Goal: Task Accomplishment & Management: Use online tool/utility

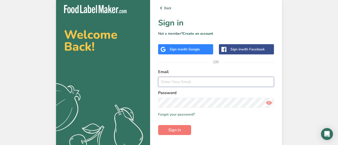
click at [198, 83] on input "email" at bounding box center [216, 82] width 116 height 10
click at [201, 87] on input "email" at bounding box center [216, 82] width 116 height 10
click at [180, 85] on input "email" at bounding box center [216, 82] width 116 height 10
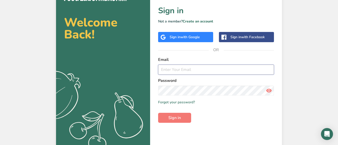
scroll to position [18, 0]
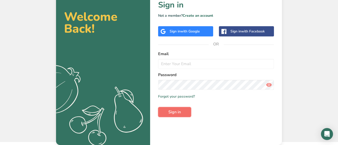
click at [169, 116] on button "Sign in" at bounding box center [174, 112] width 33 height 10
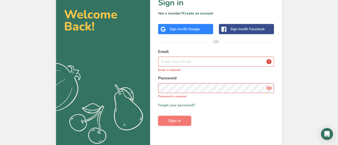
scroll to position [0, 0]
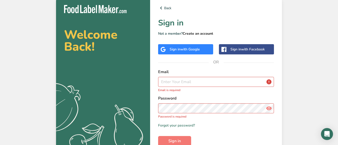
click at [192, 33] on link "Create an account" at bounding box center [198, 33] width 31 height 5
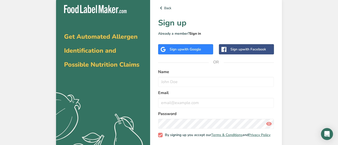
click at [192, 34] on link "Sign in" at bounding box center [196, 33] width 12 height 5
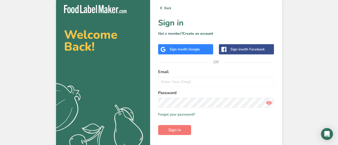
click at [187, 48] on span "with Google" at bounding box center [191, 49] width 20 height 5
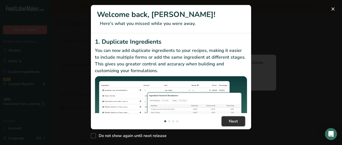
click at [230, 122] on span "Next" at bounding box center [233, 122] width 9 height 6
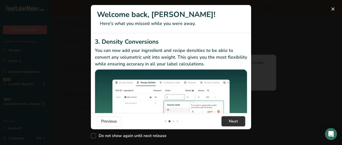
click at [231, 122] on span "Next" at bounding box center [233, 122] width 9 height 6
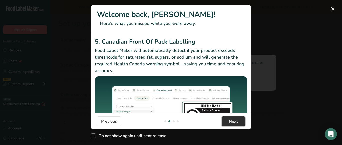
click at [231, 122] on span "Next" at bounding box center [233, 122] width 9 height 6
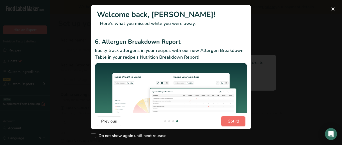
click at [231, 122] on span "Got it!" at bounding box center [233, 122] width 11 height 6
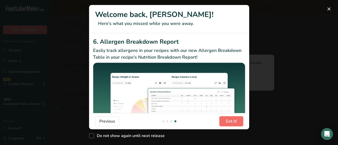
click at [231, 122] on span "Got it!" at bounding box center [231, 122] width 11 height 6
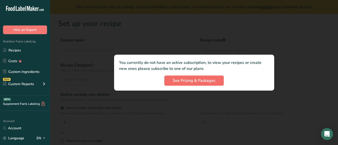
click at [210, 80] on span "See Pricing & Packages" at bounding box center [194, 81] width 43 height 6
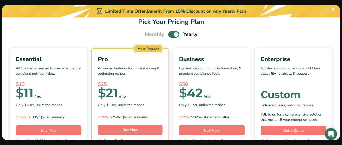
scroll to position [0, 0]
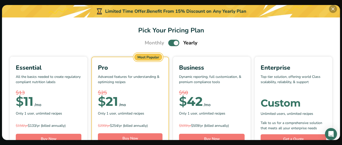
click at [331, 8] on button "Pick Your Pricing Plan Modal" at bounding box center [333, 9] width 8 height 8
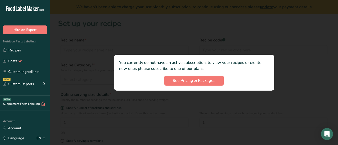
drag, startPoint x: 118, startPoint y: 61, endPoint x: 258, endPoint y: 68, distance: 139.7
click at [258, 68] on div "You currently do not have an active subscription, to view your recipes or creat…" at bounding box center [194, 73] width 160 height 36
copy p "You currently do not have an active subscription, to view your recipes or creat…"
click at [186, 78] on span "See Pricing & Packages" at bounding box center [194, 81] width 43 height 6
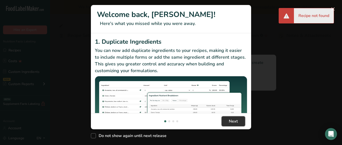
click at [230, 123] on span "Next" at bounding box center [233, 122] width 9 height 6
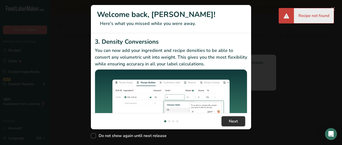
click at [230, 122] on span "Next" at bounding box center [233, 122] width 9 height 6
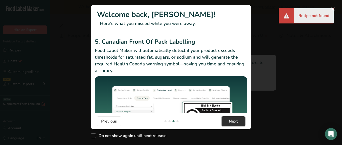
click at [230, 122] on span "Next" at bounding box center [233, 122] width 9 height 6
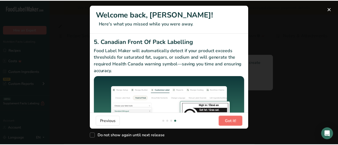
scroll to position [0, 481]
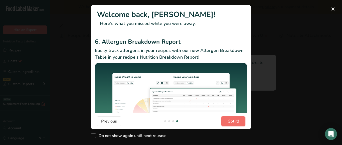
click at [230, 122] on span "Got it!" at bounding box center [233, 122] width 11 height 6
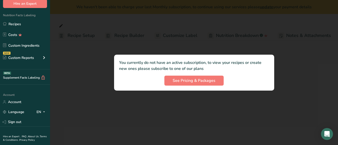
scroll to position [41, 0]
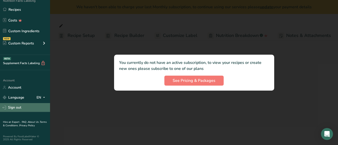
click at [18, 109] on link "Sign out" at bounding box center [25, 107] width 50 height 9
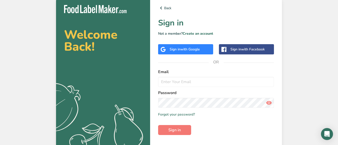
click at [179, 46] on div "Sign in with Google" at bounding box center [185, 49] width 55 height 10
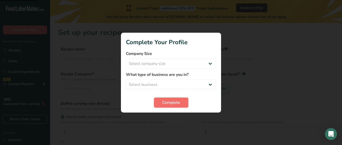
click at [174, 103] on span "Complete" at bounding box center [171, 103] width 18 height 6
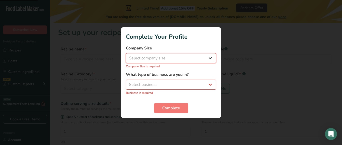
click at [166, 59] on select "Select company size Fewer than 10 Employees 10 to 50 Employees 51 to 500 Employ…" at bounding box center [171, 58] width 90 height 10
click at [230, 56] on div at bounding box center [171, 72] width 342 height 145
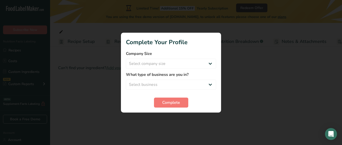
click at [73, 110] on div at bounding box center [171, 72] width 342 height 145
click at [23, 108] on div at bounding box center [171, 72] width 342 height 145
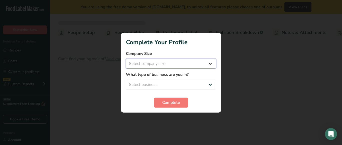
click at [168, 62] on select "Select company size" at bounding box center [171, 64] width 90 height 10
click at [193, 63] on select "Select company size" at bounding box center [171, 64] width 90 height 10
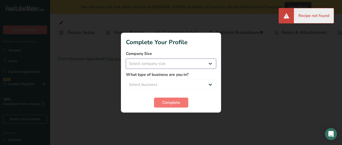
click at [206, 61] on select "Select company size Fewer than 10 Employees 10 to 50 Employees 51 to 500 Employ…" at bounding box center [171, 64] width 90 height 10
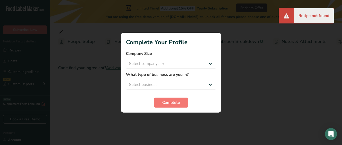
click at [201, 106] on div "Complete" at bounding box center [171, 103] width 90 height 10
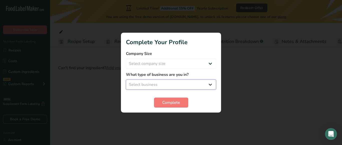
click at [148, 84] on select "Select business Packaged Food Manufacturer Restaurant & Cafe Bakery Meal Plans …" at bounding box center [171, 85] width 90 height 10
click at [195, 96] on form "Company Size Select company size Fewer than 10 Employees 10 to 50 Employees 51 …" at bounding box center [171, 79] width 90 height 57
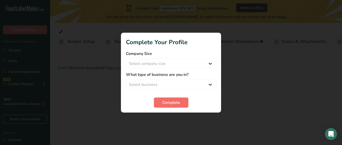
click at [183, 104] on button "Complete" at bounding box center [171, 103] width 34 height 10
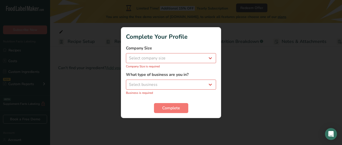
click at [89, 31] on div at bounding box center [171, 72] width 342 height 145
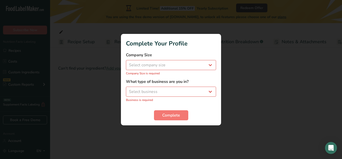
click at [189, 39] on h1 "Complete Your Profile" at bounding box center [171, 43] width 90 height 9
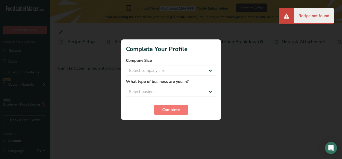
click at [319, 11] on div "Recipe not found" at bounding box center [314, 15] width 40 height 15
click at [316, 12] on div "Recipe not found" at bounding box center [314, 15] width 40 height 15
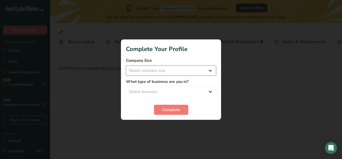
click at [171, 68] on select "Select company size Fewer than 10 Employees 10 to 50 Employees 51 to 500 Employ…" at bounding box center [171, 70] width 90 height 10
select select "1"
click at [126, 65] on select "Select company size Fewer than 10 Employees 10 to 50 Employees 51 to 500 Employ…" at bounding box center [171, 70] width 90 height 10
click at [160, 95] on select "Select business Packaged Food Manufacturer Restaurant & Cafe Bakery Meal Plans …" at bounding box center [171, 91] width 90 height 10
select select "5"
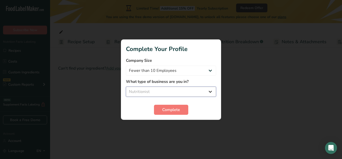
click at [126, 86] on select "Select business Packaged Food Manufacturer Restaurant & Cafe Bakery Meal Plans …" at bounding box center [171, 91] width 90 height 10
click at [169, 107] on span "Complete" at bounding box center [171, 109] width 18 height 6
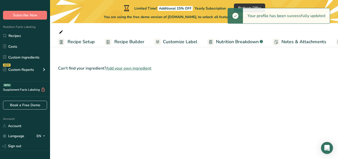
scroll to position [40, 0]
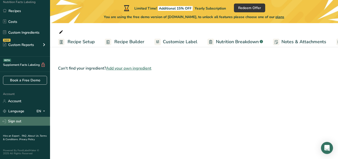
click at [17, 120] on link "Sign out" at bounding box center [25, 120] width 50 height 9
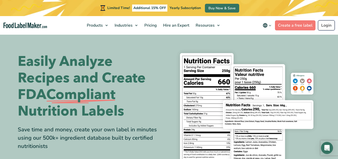
click at [329, 26] on link "Login" at bounding box center [326, 25] width 17 height 10
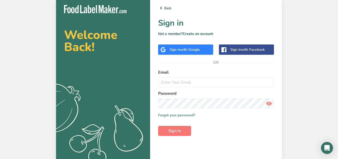
click at [188, 50] on span "with Google" at bounding box center [191, 49] width 20 height 5
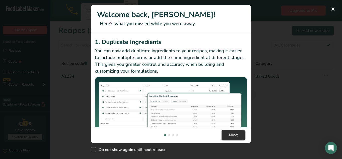
click at [236, 135] on span "Next" at bounding box center [233, 135] width 9 height 6
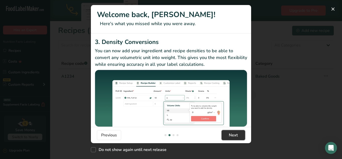
click at [236, 135] on span "Next" at bounding box center [233, 135] width 9 height 6
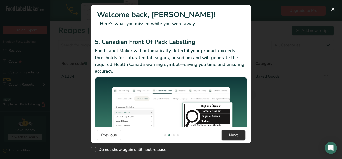
click at [236, 135] on span "Next" at bounding box center [233, 135] width 9 height 6
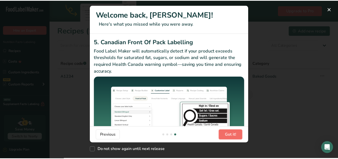
scroll to position [0, 481]
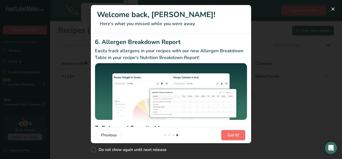
click at [236, 135] on span "Got it!" at bounding box center [233, 135] width 11 height 6
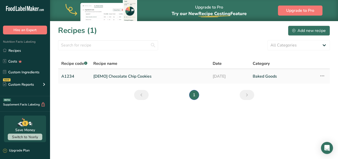
click at [127, 74] on link "[DEMO] Chocolate Chip Cookies" at bounding box center [149, 76] width 113 height 11
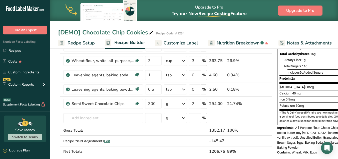
scroll to position [25, 0]
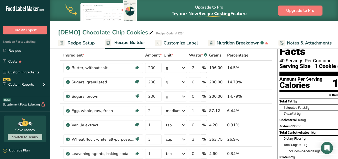
drag, startPoint x: 327, startPoint y: 86, endPoint x: 293, endPoint y: 87, distance: 34.1
click at [293, 87] on div "Nutrition Facts 40 Servings Per Container Serving Size 1 Cookie (30g) Amount Pe…" at bounding box center [315, 118] width 76 height 172
click at [321, 98] on div "Total Fat 5g 7%" at bounding box center [316, 101] width 72 height 6
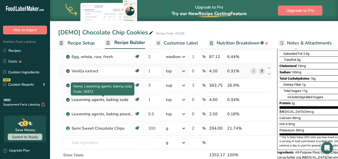
scroll to position [75, 0]
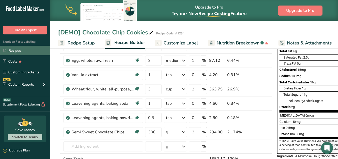
click at [17, 50] on link "Recipes" at bounding box center [25, 51] width 50 height 10
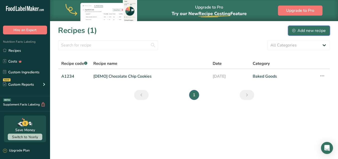
click at [313, 30] on div "Add new recipe" at bounding box center [309, 31] width 34 height 6
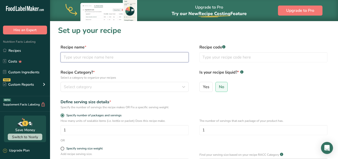
click at [88, 58] on input "text" at bounding box center [125, 57] width 128 height 10
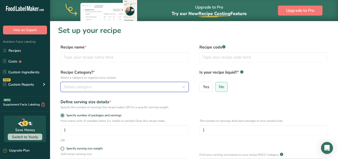
click at [163, 87] on div "Select category" at bounding box center [123, 87] width 119 height 6
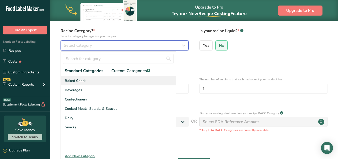
scroll to position [50, 0]
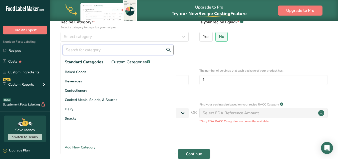
click at [123, 47] on input "text" at bounding box center [118, 50] width 111 height 10
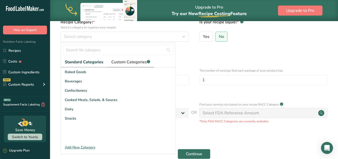
click at [131, 60] on span "Custom Categories .a-a{fill:#347362;}.b-a{fill:#fff;}" at bounding box center [130, 62] width 39 height 6
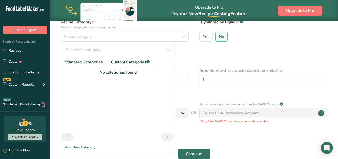
click at [124, 73] on div "No categories found" at bounding box center [118, 72] width 115 height 6
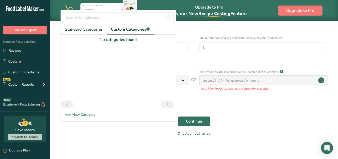
scroll to position [87, 0]
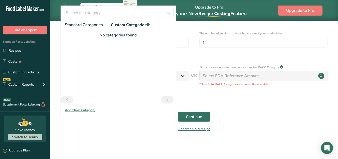
click at [303, 128] on div "Or edit an old recipe" at bounding box center [194, 129] width 272 height 10
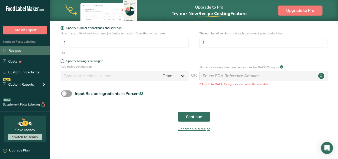
click at [31, 52] on link "Recipes" at bounding box center [25, 51] width 50 height 10
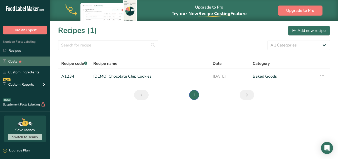
click at [26, 63] on link "Costs" at bounding box center [25, 61] width 50 height 10
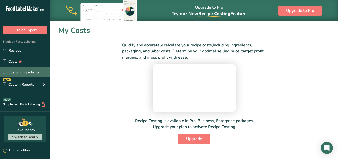
click at [27, 73] on link "Custom Ingredients" at bounding box center [25, 72] width 50 height 10
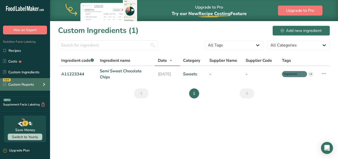
click at [33, 88] on div "NEW Custom Reports" at bounding box center [25, 84] width 50 height 13
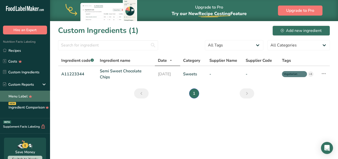
click at [35, 94] on link "Menu Label" at bounding box center [25, 95] width 50 height 11
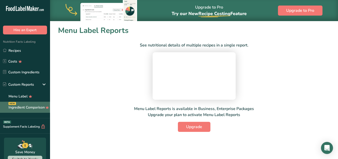
click at [32, 105] on link "Ingredient Comparison NEW" at bounding box center [25, 106] width 50 height 11
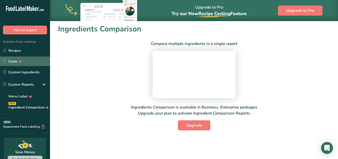
scroll to position [7, 0]
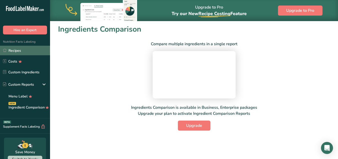
click at [29, 50] on link "Recipes" at bounding box center [25, 51] width 50 height 10
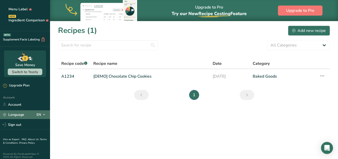
scroll to position [90, 0]
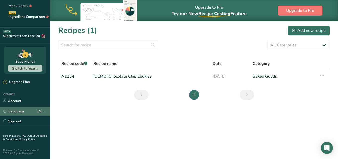
click at [24, 111] on link "Language" at bounding box center [13, 110] width 21 height 9
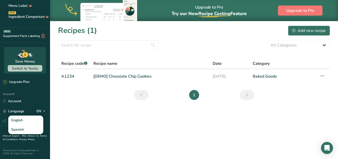
click at [68, 108] on main "Upgrade to Pro Try our New Recipe Costing .a-29{fill:none;stroke-linecap:round;…" at bounding box center [169, 79] width 338 height 159
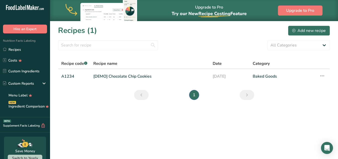
scroll to position [0, 0]
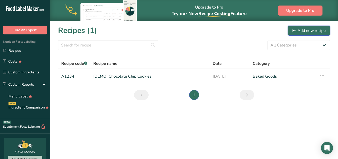
click at [306, 29] on div "Add new recipe" at bounding box center [309, 31] width 34 height 6
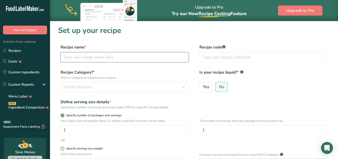
click at [91, 55] on input "text" at bounding box center [125, 57] width 128 height 10
type input "MILK CHOCOLATE RED ROSE"
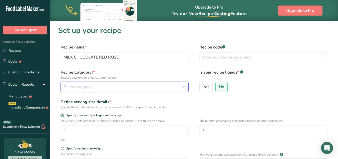
click at [113, 84] on div "Select category" at bounding box center [123, 87] width 119 height 6
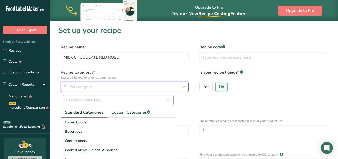
scroll to position [25, 0]
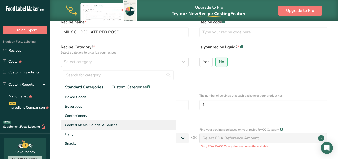
click at [93, 124] on span "Cooked Meals, Salads, & Sauces" at bounding box center [91, 124] width 53 height 5
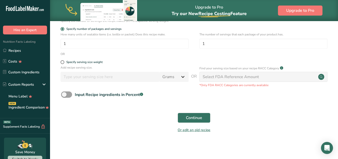
scroll to position [87, 0]
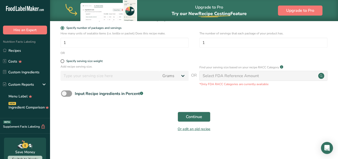
click at [302, 76] on div "Select FDA Reference Amount" at bounding box center [264, 76] width 128 height 10
click at [87, 81] on div "Add recipe serving size. Grams kg mg mcg lb oz l mL fl oz tbsp tsp cup qt gallon" at bounding box center [125, 73] width 128 height 19
click at [244, 78] on div "Select FDA Reference Amount" at bounding box center [231, 76] width 56 height 6
click at [248, 84] on p "*Only FDA RACC Categories are currently available" at bounding box center [264, 84] width 128 height 5
click at [325, 75] on div "Select FDA Reference Amount" at bounding box center [264, 76] width 128 height 10
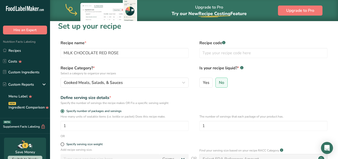
scroll to position [0, 0]
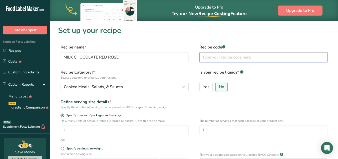
click at [215, 54] on input "text" at bounding box center [264, 57] width 128 height 10
type input "1"
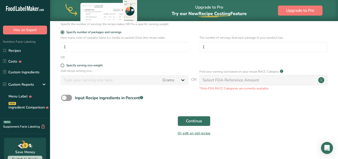
scroll to position [87, 0]
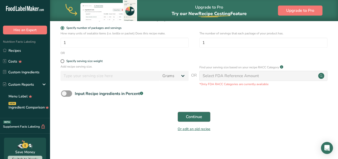
type input "4302"
click at [192, 117] on span "Continue" at bounding box center [194, 116] width 16 height 6
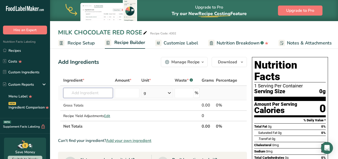
click at [94, 96] on input "text" at bounding box center [88, 93] width 50 height 10
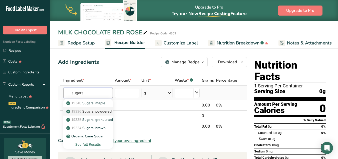
type input "sugars"
click at [106, 109] on p "19336 Sugars, powdered" at bounding box center [89, 110] width 44 height 5
type input "Sugars, powdered"
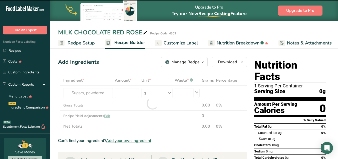
type input "0"
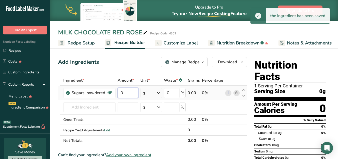
click at [135, 91] on input "0" at bounding box center [128, 93] width 21 height 10
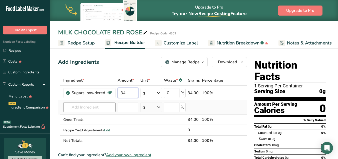
type input "34"
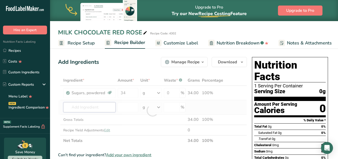
click at [91, 103] on div "Ingredient * Amount * Unit * Waste * .a-a{fill:#347362;}.b-a{fill:#fff;} Grams …" at bounding box center [152, 110] width 189 height 71
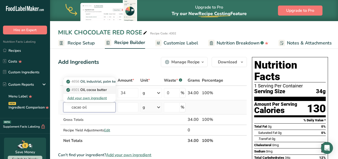
type input "cacao oıl"
click at [94, 89] on p "4501 Oil, cocoa butter" at bounding box center [87, 89] width 40 height 5
type input "Oil, cocoa butter"
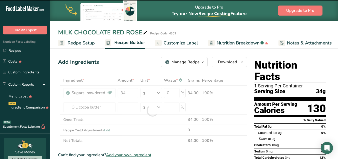
type input "0"
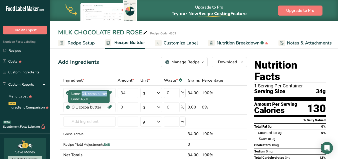
drag, startPoint x: 107, startPoint y: 93, endPoint x: 82, endPoint y: 94, distance: 25.6
click at [82, 94] on span "Name: Oil, cocoa butter" at bounding box center [89, 93] width 36 height 5
copy span "Oil, cocoa butter"
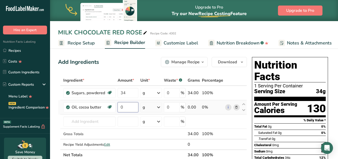
click at [125, 107] on input "0" at bounding box center [128, 107] width 21 height 10
type input "33"
click at [83, 118] on div "Ingredient * Amount * Unit * Waste * .a-a{fill:#347362;}.b-a{fill:#fff;} Grams …" at bounding box center [152, 117] width 189 height 85
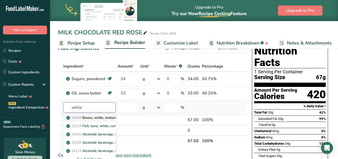
scroll to position [25, 0]
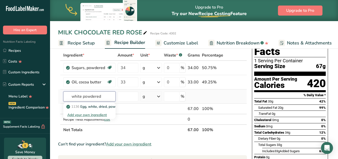
type input "white powdered"
click at [88, 114] on div "Add your own ingredient" at bounding box center [89, 114] width 44 height 5
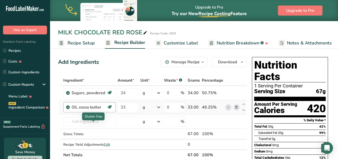
click at [93, 121] on div at bounding box center [93, 120] width 3 height 1
click at [75, 124] on input "text" at bounding box center [89, 121] width 52 height 10
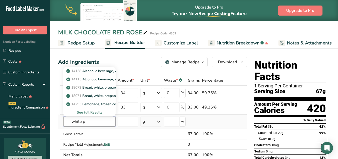
type input "white p"
click at [79, 112] on div "See full Results" at bounding box center [89, 111] width 44 height 5
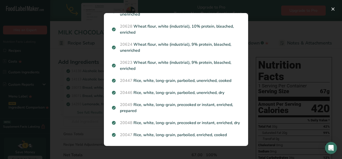
scroll to position [633, 0]
click at [88, 121] on div "Search results modal" at bounding box center [171, 79] width 342 height 159
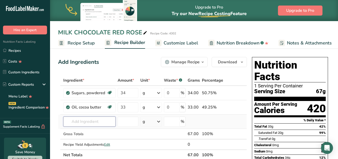
click at [87, 119] on input "text" at bounding box center [89, 121] width 52 height 10
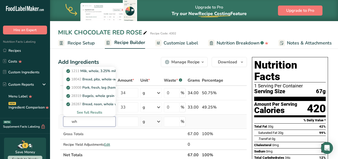
type input "w"
type input "whey"
click at [90, 69] on p "Whey Protein" at bounding box center [80, 70] width 27 height 5
type input "Whey Protein"
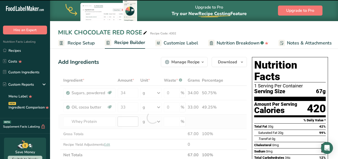
type input "0"
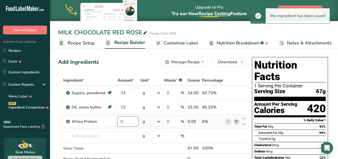
click at [125, 120] on input "0" at bounding box center [128, 121] width 21 height 10
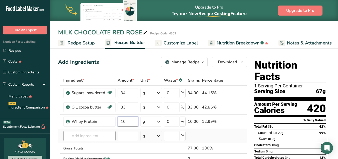
type input "10"
click at [91, 131] on div "Ingredient * Amount * Unit * Waste * .a-a{fill:#347362;}.b-a{fill:#fff;} Grams …" at bounding box center [152, 124] width 189 height 99
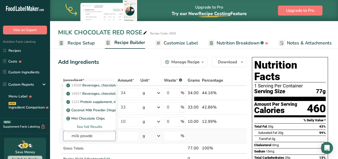
type input "milk powde"
click at [84, 125] on div "See full Results" at bounding box center [89, 126] width 44 height 5
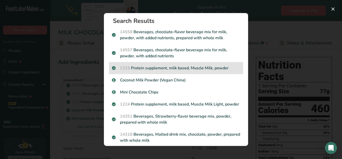
scroll to position [0, 0]
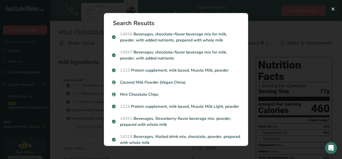
click at [262, 86] on div "Search results modal" at bounding box center [171, 79] width 342 height 159
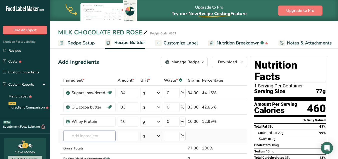
click at [92, 136] on input "text" at bounding box center [89, 135] width 52 height 10
click at [70, 135] on input "text" at bounding box center [89, 135] width 52 height 10
paste input "Powder milk"
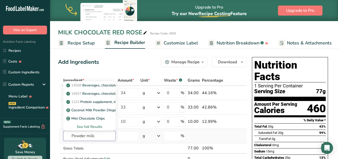
type input "Powder milk"
click at [93, 127] on div "See full Results" at bounding box center [89, 126] width 44 height 5
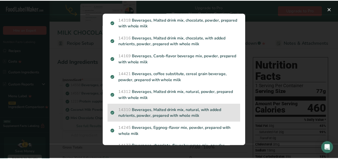
scroll to position [125, 0]
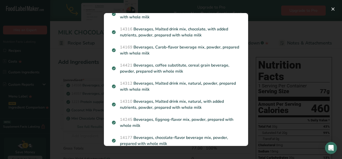
drag, startPoint x: 155, startPoint y: 92, endPoint x: 79, endPoint y: 15, distance: 108.2
click at [80, 8] on div "Search results modal" at bounding box center [171, 79] width 342 height 159
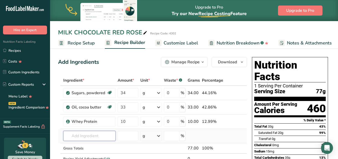
click at [91, 134] on input "text" at bounding box center [89, 135] width 52 height 10
type input "ص"
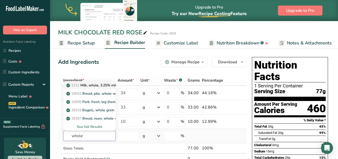
type input "whole"
click at [98, 84] on p "1211 Milk, whole, 3.25% milkfat, without added vitamin A and vitamin D" at bounding box center [133, 84] width 133 height 5
type input "Milk, whole, 3.25% milkfat, without added vitamin A and [MEDICAL_DATA]"
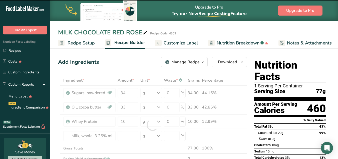
type input "0"
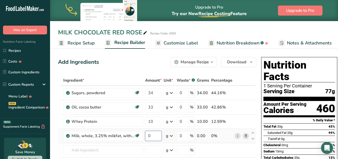
click at [152, 134] on input "0" at bounding box center [153, 135] width 17 height 10
type input "18"
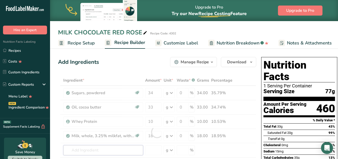
click at [102, 153] on div "Ingredient * Amount * Unit * Waste * .a-a{fill:#347362;}.b-a{fill:#fff;} Grams …" at bounding box center [157, 131] width 198 height 113
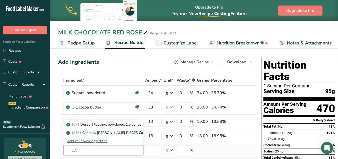
click at [108, 150] on input "1,5" at bounding box center [103, 150] width 80 height 10
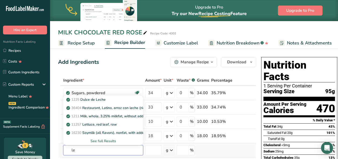
type input "l"
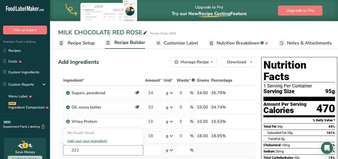
click at [83, 147] on input "322" at bounding box center [103, 150] width 80 height 10
type input "lechıne322"
click at [94, 139] on div "Add your own ingredient" at bounding box center [103, 140] width 72 height 5
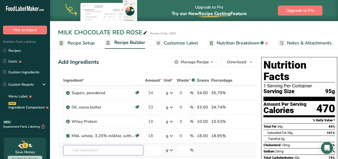
click at [101, 152] on input "text" at bounding box center [103, 150] width 80 height 10
type input "3"
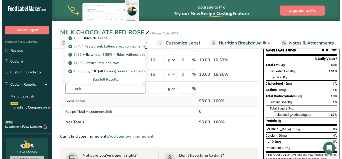
scroll to position [50, 0]
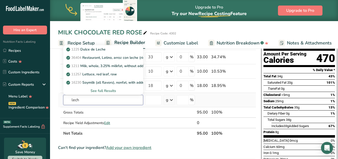
type input "lech"
click at [75, 92] on div "See full Results" at bounding box center [103, 90] width 72 height 5
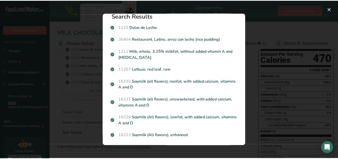
scroll to position [0, 0]
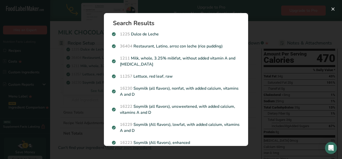
click at [81, 81] on div "Search results modal" at bounding box center [171, 79] width 342 height 159
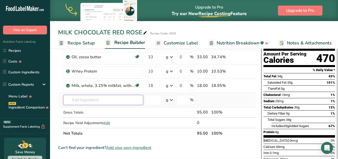
click at [100, 101] on input "text" at bounding box center [103, 100] width 80 height 10
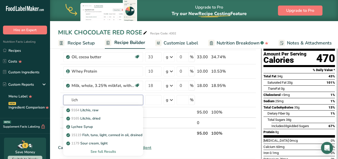
type input "lich"
click at [89, 99] on input "text" at bounding box center [103, 100] width 80 height 10
paste input "Lecithin"
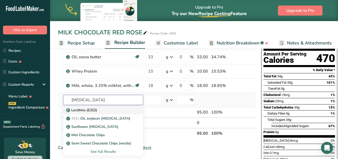
type input "Lecithin"
click at [94, 109] on p "Lecithins (E322)" at bounding box center [82, 109] width 30 height 5
type input "Lecithins (E322)"
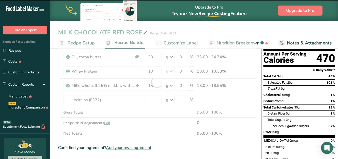
type input "0"
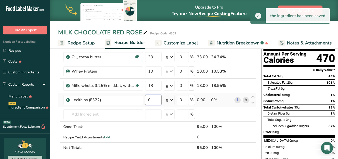
click at [150, 98] on input "0" at bounding box center [153, 100] width 17 height 10
type input "1"
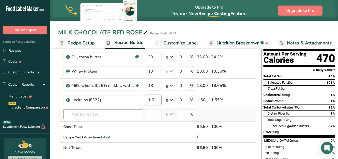
type input "1.5"
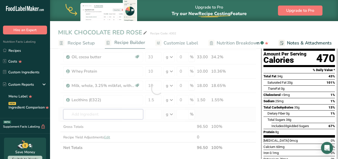
click at [114, 114] on div "Ingredient * Amount * Unit * Waste * .a-a{fill:#347362;}.b-a{fill:#fff;} Grams …" at bounding box center [157, 89] width 198 height 128
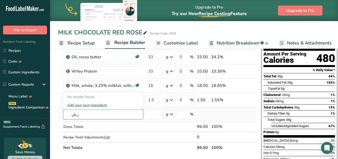
type input "ر"
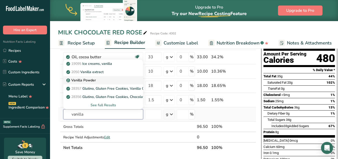
type input "vanilla"
click at [93, 79] on p "Vanilla Powder" at bounding box center [81, 79] width 29 height 5
type input "Vanilla Powder"
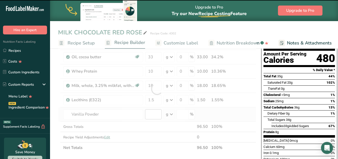
type input "0"
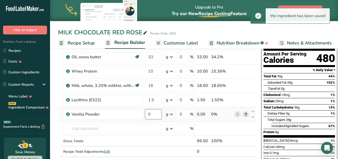
click at [153, 114] on input "0" at bounding box center [153, 114] width 17 height 10
type input "3"
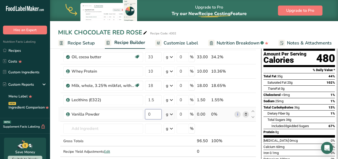
type input "4"
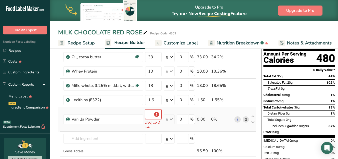
scroll to position [0, 1]
type input "4"
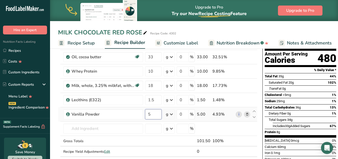
click at [153, 114] on input "5" at bounding box center [153, 114] width 17 height 10
drag, startPoint x: 153, startPoint y: 114, endPoint x: 156, endPoint y: 112, distance: 3.7
click at [156, 112] on input "5" at bounding box center [153, 114] width 17 height 10
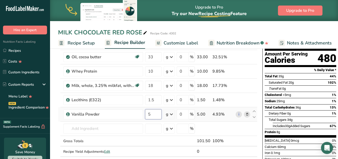
click at [156, 112] on input "5" at bounding box center [153, 114] width 17 height 10
type input "0"
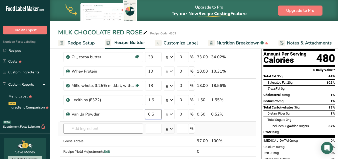
type input "0.5"
click at [93, 127] on div "Ingredient * Amount * Unit * Waste * .a-a{fill:#347362;}.b-a{fill:#fff;} Grams …" at bounding box center [157, 96] width 198 height 142
click at [97, 126] on input "text" at bounding box center [103, 128] width 80 height 10
paste input "Cocoa block"
drag, startPoint x: 84, startPoint y: 129, endPoint x: 104, endPoint y: 130, distance: 19.8
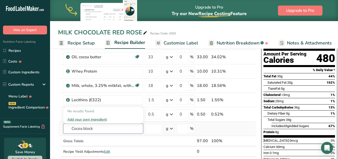
click at [104, 130] on input "Cocoa block" at bounding box center [103, 128] width 80 height 10
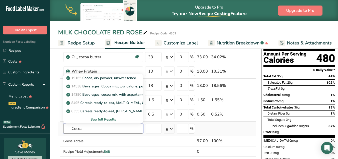
type input "Cocoa"
click at [102, 118] on div "See full Results" at bounding box center [103, 118] width 72 height 5
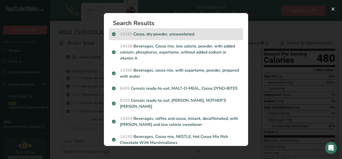
click at [177, 34] on p "19165 Cocoa, dry powder, unsweetened" at bounding box center [176, 34] width 128 height 6
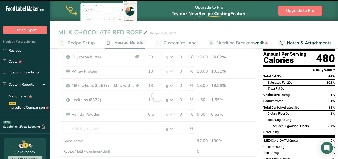
type input "0"
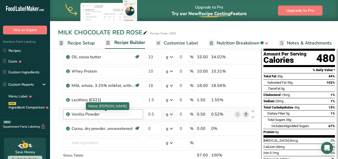
drag, startPoint x: 133, startPoint y: 114, endPoint x: 86, endPoint y: 117, distance: 46.9
click at [86, 117] on body ".a-20{fill:#fff;} Hire an Expert Nutrition Facts Labeling Recipes Costs Custom …" at bounding box center [169, 157] width 338 height 414
click at [86, 120] on td "Vanilla Powder" at bounding box center [103, 114] width 82 height 14
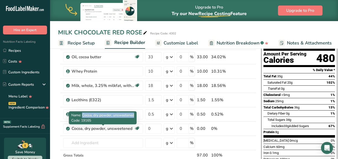
drag, startPoint x: 82, startPoint y: 113, endPoint x: 137, endPoint y: 112, distance: 54.8
click at [137, 112] on div "Name: Cocoa, dry powder, unsweetened Code: 19165" at bounding box center [103, 117] width 68 height 13
copy span "Cocoa, dry powder, unsweetened"
click at [121, 126] on div "Cocoa, dry powder, unsweetened" at bounding box center [103, 128] width 63 height 6
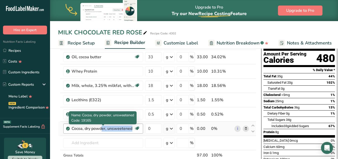
click at [121, 126] on div "Cocoa, dry powder, unsweetened" at bounding box center [103, 128] width 63 height 6
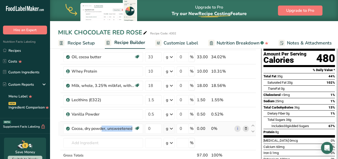
click at [246, 129] on icon at bounding box center [246, 128] width 4 height 5
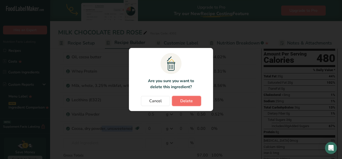
click at [194, 100] on button "Delete" at bounding box center [186, 101] width 29 height 10
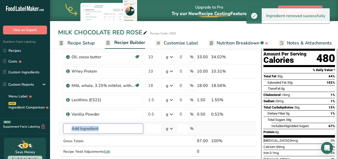
click at [112, 131] on input "text" at bounding box center [103, 128] width 80 height 10
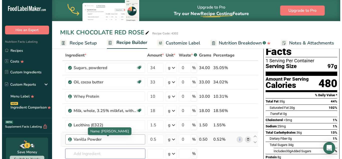
scroll to position [50, 0]
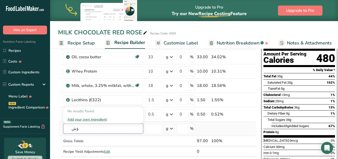
type input "ؤ"
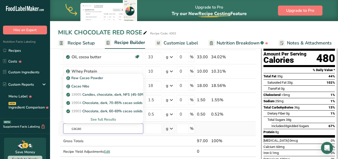
type input "cacao"
click at [103, 119] on div "See full Results" at bounding box center [103, 118] width 72 height 5
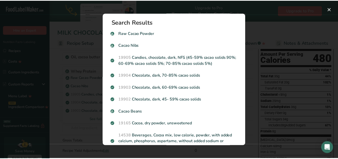
scroll to position [0, 0]
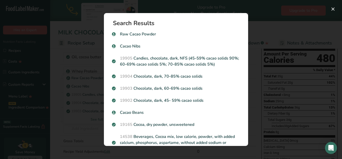
click at [86, 124] on div "Search results modal" at bounding box center [171, 79] width 342 height 159
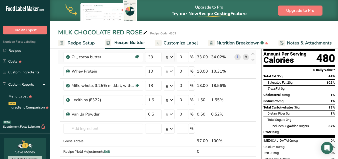
drag, startPoint x: 148, startPoint y: 74, endPoint x: 152, endPoint y: 62, distance: 12.0
click at [93, 130] on input "text" at bounding box center [103, 128] width 80 height 10
paste input "Cocoa mass"
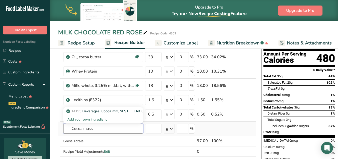
type input "Cocoa mass"
click at [100, 118] on div "Add your own ingredient" at bounding box center [103, 118] width 72 height 5
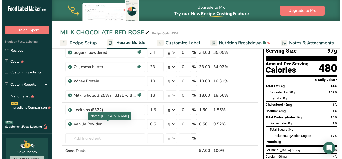
scroll to position [75, 0]
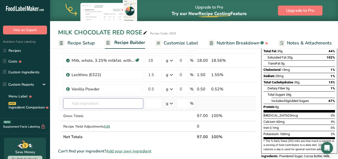
click at [93, 104] on input "text" at bounding box center [103, 103] width 80 height 10
paste input "Cocoa mass"
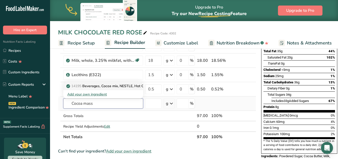
type input "Cocoa mass"
click at [101, 85] on p "14195 Beverages, Cocoa mix, NESTLE, Hot Cocoa Mix Rich Chocolate With Marshmall…" at bounding box center [142, 85] width 150 height 5
type input "Beverages, Cocoa mix, NESTLE, Hot Cocoa Mix Rich Chocolate With Marshmallows"
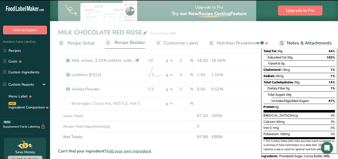
type input "0"
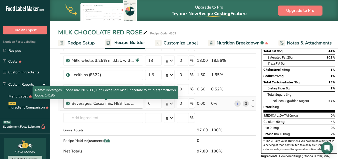
click at [100, 104] on div "Beverages, Cocoa mix, NESTLE, Hot Cocoa Mix Rich Chocolate With Marshmallows" at bounding box center [103, 103] width 63 height 6
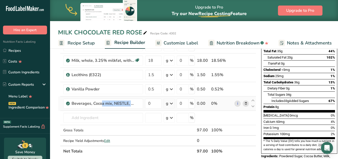
click at [246, 104] on icon at bounding box center [246, 103] width 4 height 5
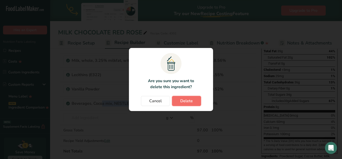
click at [193, 98] on button "Delete" at bounding box center [186, 101] width 29 height 10
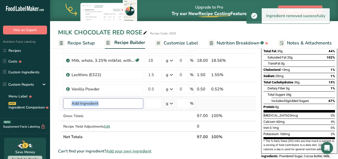
click at [95, 103] on input "text" at bounding box center [103, 103] width 80 height 10
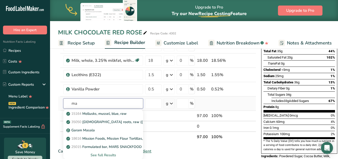
type input "m"
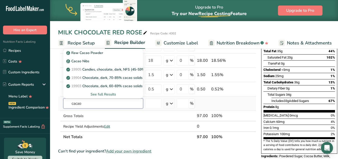
type input "cacao"
click at [99, 94] on div "See full Results" at bounding box center [103, 93] width 72 height 5
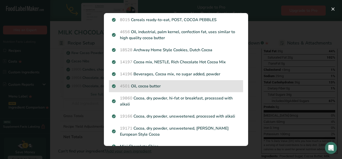
scroll to position [241, 0]
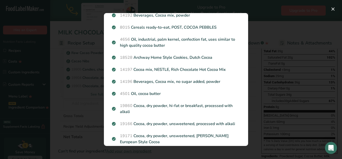
click at [281, 102] on div "Search results modal" at bounding box center [171, 79] width 342 height 159
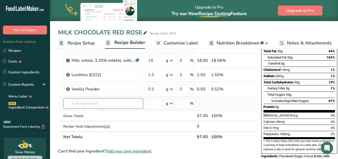
click at [91, 104] on input "text" at bounding box center [103, 103] width 80 height 10
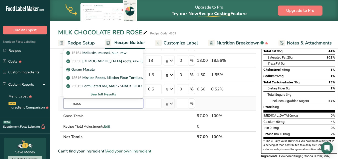
type input "mass"
click at [75, 94] on div "See full Results" at bounding box center [103, 93] width 72 height 5
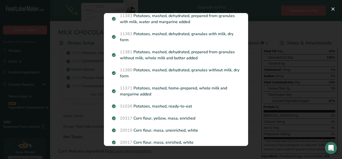
scroll to position [675, 0]
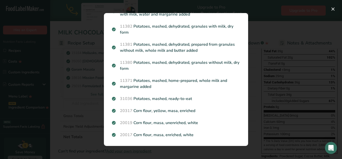
click at [73, 115] on div "Search results modal" at bounding box center [171, 79] width 342 height 159
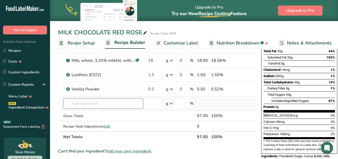
click at [91, 104] on input "text" at bounding box center [103, 103] width 80 height 10
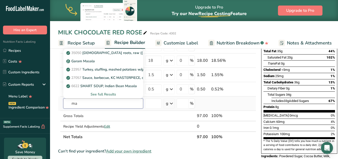
type input "m"
type input "cacao"
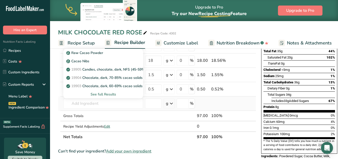
click at [99, 94] on div "See full Results" at bounding box center [103, 93] width 72 height 5
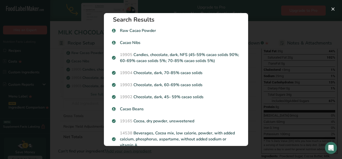
scroll to position [0, 0]
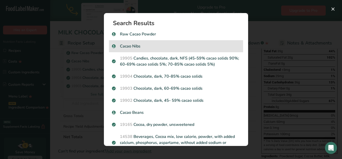
click at [152, 47] on p "Cacao Nibs" at bounding box center [176, 46] width 128 height 6
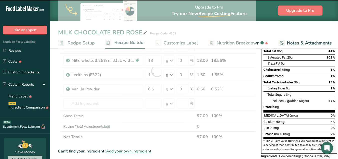
type input "0"
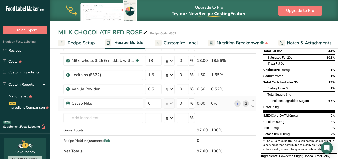
click at [243, 104] on span at bounding box center [246, 103] width 6 height 6
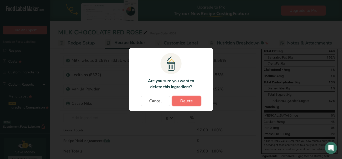
click at [183, 102] on span "Delete" at bounding box center [186, 101] width 13 height 6
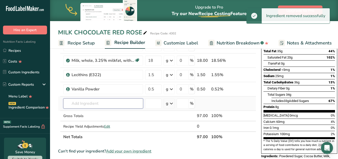
click at [122, 105] on input "text" at bounding box center [103, 103] width 80 height 10
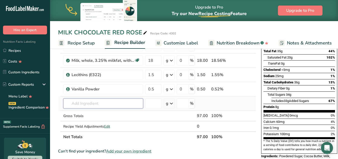
click at [99, 104] on input "text" at bounding box center [103, 103] width 80 height 10
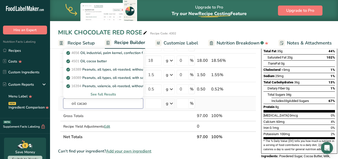
type input "oil cacao"
click at [109, 94] on div "See full Results" at bounding box center [103, 93] width 72 height 5
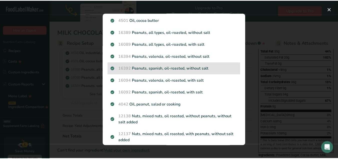
scroll to position [38, 0]
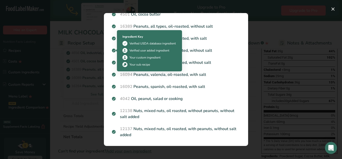
click at [101, 60] on div "Search Results 4656 Oil, industrial, palm kernel, confection fat, uses similar …" at bounding box center [176, 79] width 160 height 148
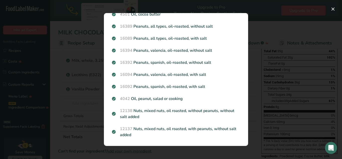
click at [91, 97] on div "Search results modal" at bounding box center [171, 79] width 342 height 159
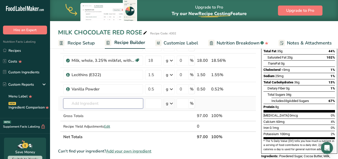
click at [111, 107] on input "text" at bounding box center [103, 103] width 80 height 10
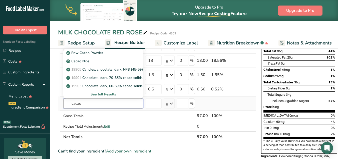
type input "cacao"
click at [109, 91] on div "See full Results" at bounding box center [103, 94] width 80 height 8
click at [108, 92] on div "See full Results" at bounding box center [103, 93] width 72 height 5
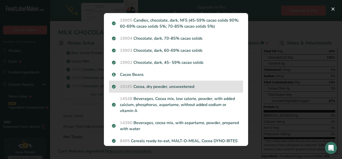
click at [171, 88] on p "19165 Cocoa, dry powder, unsweetened" at bounding box center [176, 86] width 128 height 6
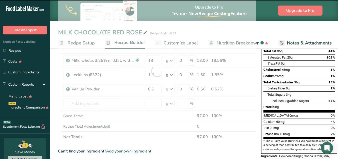
type input "0"
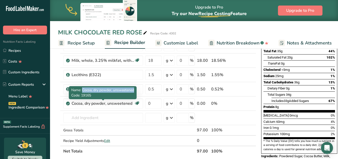
drag, startPoint x: 82, startPoint y: 88, endPoint x: 137, endPoint y: 88, distance: 54.3
click at [137, 88] on div "Name: Cocoa, dry powder, unsweetened Code: 19165" at bounding box center [103, 92] width 68 height 13
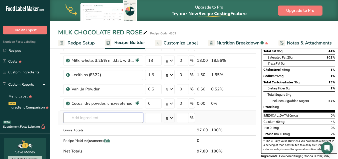
click at [98, 122] on input "text" at bounding box center [103, 117] width 80 height 10
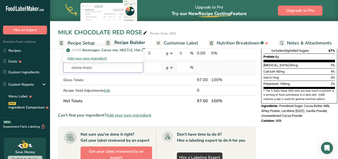
scroll to position [75, 0]
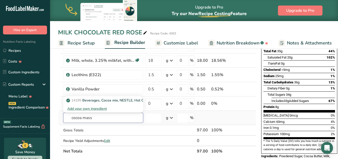
type input "cocoa mass"
click at [94, 108] on div "Add your own ingredient" at bounding box center [103, 108] width 72 height 5
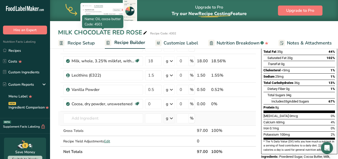
scroll to position [75, 0]
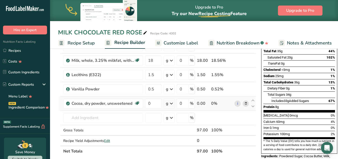
click at [246, 104] on icon at bounding box center [246, 103] width 4 height 5
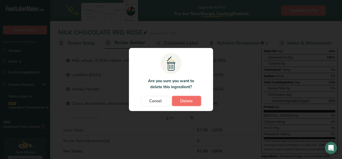
click at [189, 102] on span "Delete" at bounding box center [186, 101] width 13 height 6
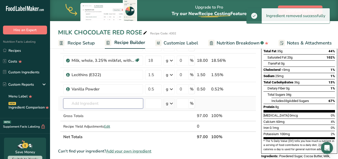
click at [80, 106] on input "text" at bounding box center [103, 103] width 80 height 10
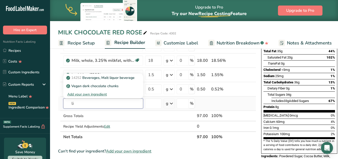
type input "l"
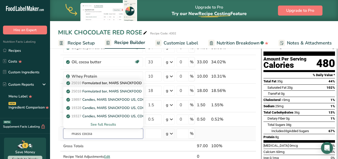
scroll to position [50, 0]
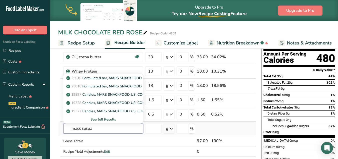
type input "mass cocoa"
click at [67, 123] on div "See full Results" at bounding box center [103, 119] width 80 height 8
click at [98, 128] on input "text" at bounding box center [103, 128] width 80 height 10
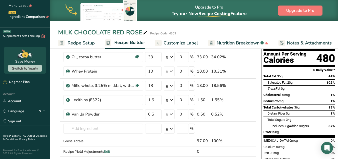
scroll to position [100, 0]
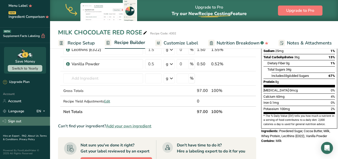
click at [26, 120] on link "Sign out" at bounding box center [25, 120] width 50 height 9
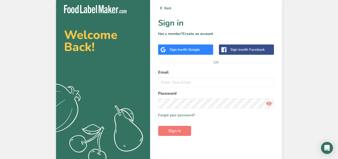
click at [196, 48] on span "with Google" at bounding box center [191, 49] width 20 height 5
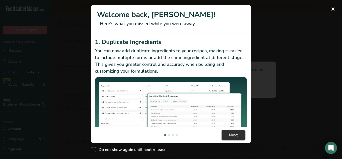
click at [243, 134] on button "Next" at bounding box center [234, 135] width 24 height 10
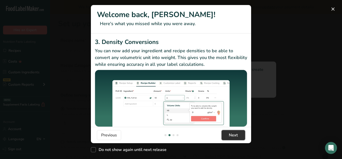
click at [243, 134] on button "Next" at bounding box center [234, 135] width 24 height 10
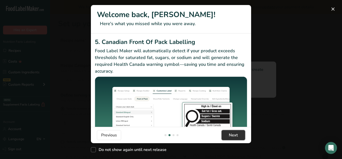
click at [243, 134] on button "Next" at bounding box center [234, 135] width 24 height 10
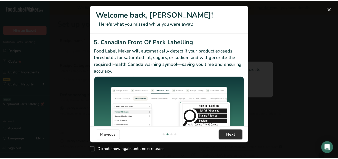
scroll to position [0, 481]
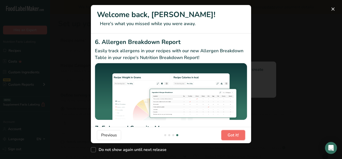
click at [243, 134] on button "Got it!" at bounding box center [233, 135] width 24 height 10
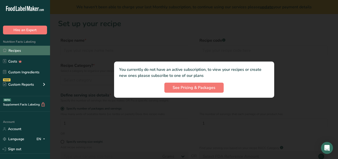
click at [25, 54] on link "Recipes" at bounding box center [25, 51] width 50 height 10
click at [31, 51] on link "Recipes" at bounding box center [25, 51] width 50 height 10
click at [28, 50] on link "Recipes" at bounding box center [25, 51] width 50 height 10
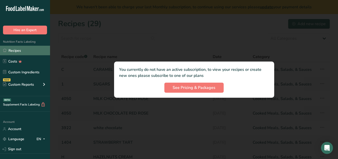
click at [28, 50] on link "Recipes" at bounding box center [25, 51] width 50 height 10
click at [29, 49] on link "Recipes" at bounding box center [25, 51] width 50 height 10
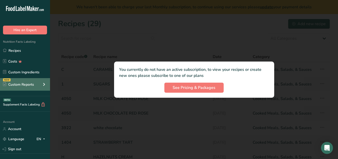
click at [35, 84] on div "NEW Custom Reports" at bounding box center [25, 84] width 50 height 13
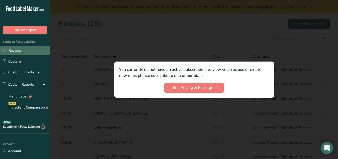
click at [26, 46] on link "Recipes" at bounding box center [25, 51] width 50 height 10
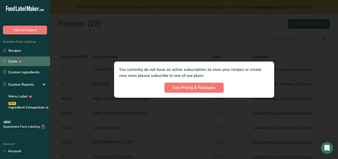
click at [19, 61] on icon at bounding box center [20, 61] width 7 height 5
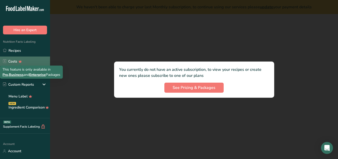
click at [19, 61] on icon at bounding box center [20, 61] width 3 height 3
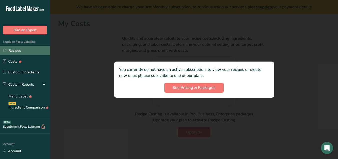
click at [28, 49] on link "Recipes" at bounding box center [25, 51] width 50 height 10
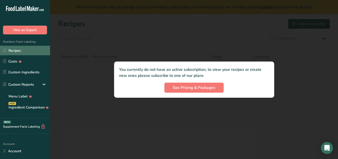
click at [28, 49] on link "Recipes" at bounding box center [25, 51] width 50 height 10
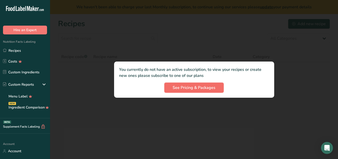
click at [194, 91] on button "See Pricing & Packages" at bounding box center [194, 87] width 59 height 10
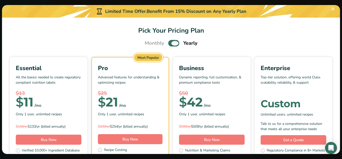
click at [173, 41] on span "Pick Your Pricing Plan Modal" at bounding box center [173, 43] width 11 height 6
click at [172, 42] on input "Pick Your Pricing Plan Modal" at bounding box center [169, 43] width 3 height 3
checkbox input "false"
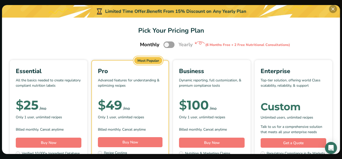
click at [333, 8] on button "Pick Your Pricing Plan Modal" at bounding box center [333, 9] width 8 height 8
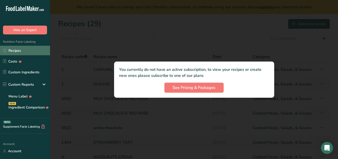
click at [19, 50] on link "Recipes" at bounding box center [25, 51] width 50 height 10
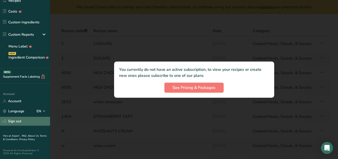
scroll to position [50, 0]
click at [23, 120] on link "Sign out" at bounding box center [25, 120] width 50 height 9
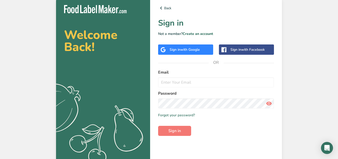
click at [200, 48] on span "with Google" at bounding box center [191, 49] width 20 height 5
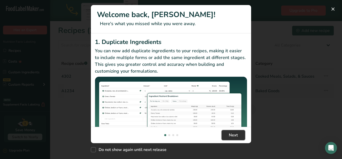
click at [228, 136] on button "Next" at bounding box center [234, 135] width 24 height 10
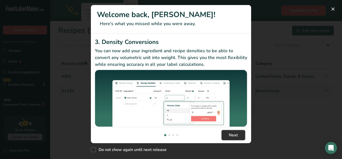
click at [228, 136] on button "Next" at bounding box center [234, 135] width 24 height 10
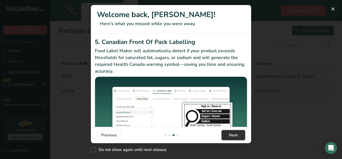
click at [228, 136] on button "Next" at bounding box center [234, 135] width 24 height 10
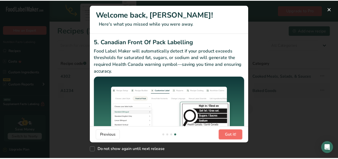
scroll to position [0, 481]
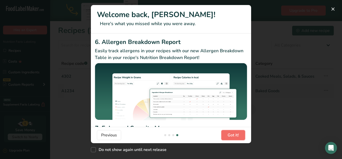
click at [228, 136] on span "Got it!" at bounding box center [233, 135] width 11 height 6
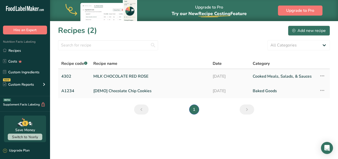
click at [125, 74] on link "MILK CHOCOLATE RED ROSE" at bounding box center [149, 76] width 113 height 11
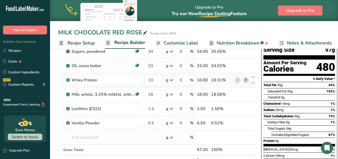
scroll to position [50, 0]
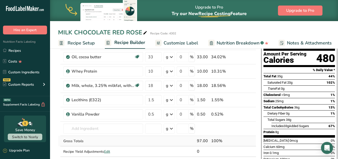
drag, startPoint x: 148, startPoint y: 80, endPoint x: 167, endPoint y: 137, distance: 60.4
click at [167, 137] on td at bounding box center [169, 140] width 13 height 11
click at [102, 126] on input "text" at bounding box center [103, 128] width 80 height 10
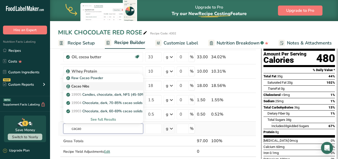
type input "cacao"
click at [91, 87] on div "Cacao Nibs" at bounding box center [99, 85] width 64 height 5
type input "Cacao Nibs"
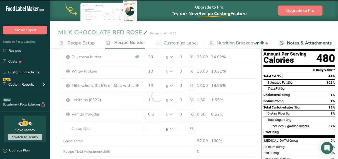
type input "0"
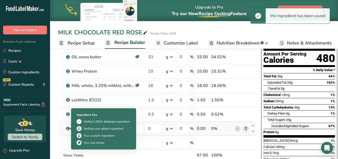
drag, startPoint x: 95, startPoint y: 129, endPoint x: 66, endPoint y: 129, distance: 29.0
click at [66, 129] on td "Cacao Nibs" at bounding box center [103, 128] width 82 height 14
click at [67, 128] on icon at bounding box center [68, 128] width 3 height 5
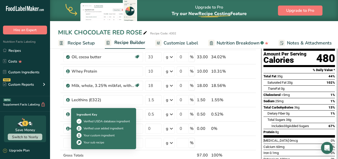
click at [128, 136] on div "Your custom ingredient" at bounding box center [104, 134] width 54 height 5
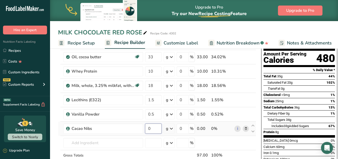
click at [149, 129] on input "0" at bounding box center [153, 128] width 17 height 10
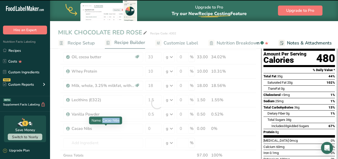
drag, startPoint x: 103, startPoint y: 120, endPoint x: 122, endPoint y: 120, distance: 19.3
click at [122, 120] on div "Name: Cacao Nibs" at bounding box center [105, 120] width 33 height 8
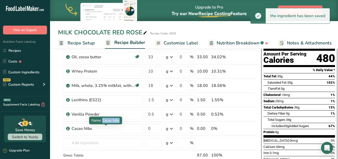
copy span "Cacao Nibs"
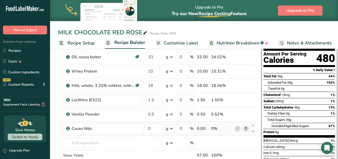
click at [245, 129] on icon at bounding box center [246, 128] width 4 height 5
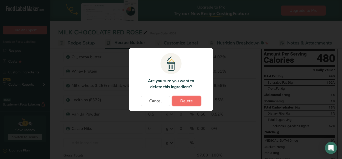
click at [191, 100] on span "Delete" at bounding box center [186, 101] width 13 height 6
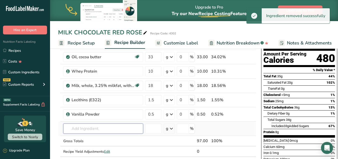
click at [90, 131] on input "text" at bounding box center [103, 128] width 80 height 10
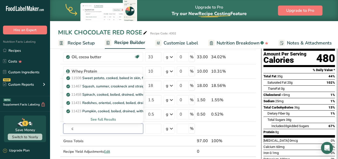
type input "c"
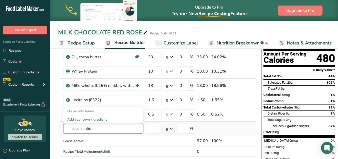
type input "cocoa solids"
click at [86, 128] on input "cocoa solids" at bounding box center [103, 128] width 80 height 10
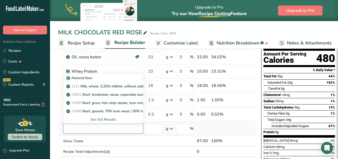
click at [104, 126] on input "text" at bounding box center [103, 128] width 80 height 10
type input "cacao po"
click at [112, 85] on p "19165 Cocoa, dry powder, unsweetened" at bounding box center [101, 85] width 69 height 5
type input "Cocoa, dry powder, unsweetened"
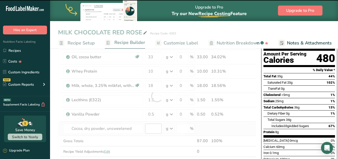
type input "0"
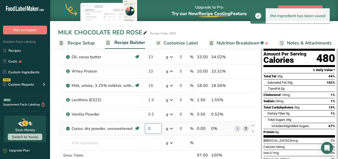
click at [152, 130] on input "0" at bounding box center [153, 128] width 17 height 10
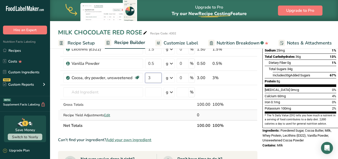
scroll to position [100, 0]
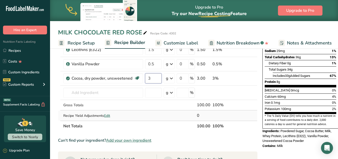
type input "3"
click at [158, 113] on div "Ingredient * Amount * Unit * Waste * .a-a{fill:#347362;}.b-a{fill:#fff;} Grams …" at bounding box center [158, 53] width 200 height 156
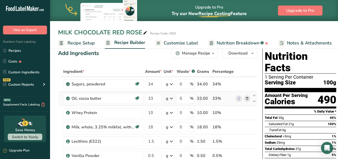
scroll to position [0, 0]
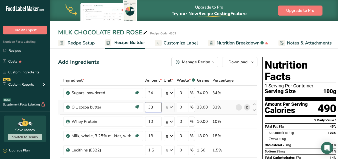
drag, startPoint x: 153, startPoint y: 106, endPoint x: 146, endPoint y: 107, distance: 6.9
click at [146, 107] on input "33" at bounding box center [153, 107] width 17 height 10
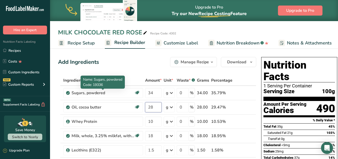
type input "28"
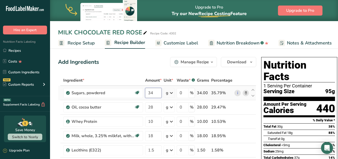
click at [154, 91] on input "34" at bounding box center [153, 93] width 17 height 10
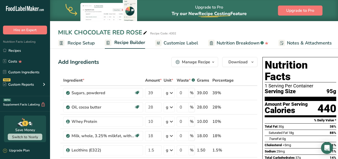
click at [131, 65] on div "Add Ingredients Manage Recipe Delete Recipe Duplicate Recipe Scale Recipe Save …" at bounding box center [158, 62] width 200 height 10
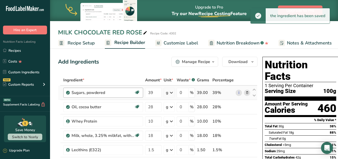
scroll to position [25, 0]
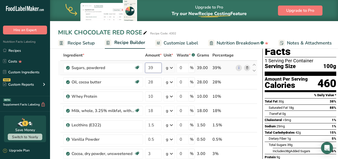
click at [152, 67] on input "39" at bounding box center [153, 68] width 17 height 10
type input "44"
click at [134, 53] on div "Ingredient * Amount * Unit * Waste * .a-a{fill:#347362;}.b-a{fill:#fff;} Grams …" at bounding box center [158, 128] width 200 height 156
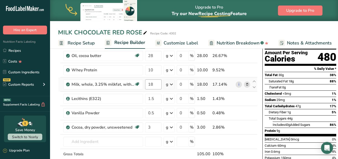
scroll to position [50, 0]
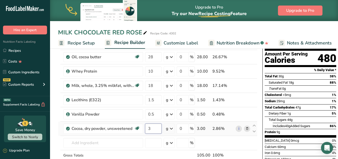
click at [150, 127] on input "3" at bounding box center [153, 128] width 17 height 10
type input "1"
click at [144, 148] on div "Ingredient * Amount * Unit * Waste * .a-a{fill:#347362;}.b-a{fill:#fff;} Grams …" at bounding box center [158, 103] width 200 height 156
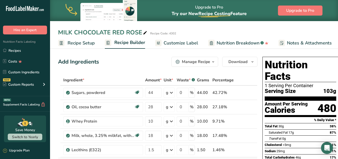
scroll to position [0, 0]
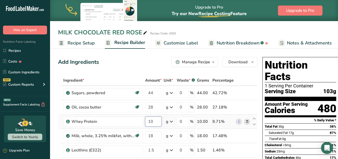
drag, startPoint x: 153, startPoint y: 120, endPoint x: 147, endPoint y: 122, distance: 5.7
click at [147, 122] on input "10" at bounding box center [153, 121] width 17 height 10
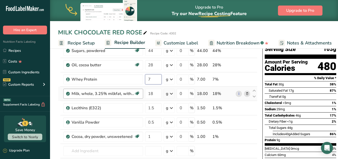
scroll to position [50, 0]
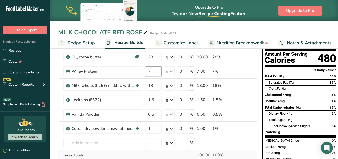
type input "7"
click at [135, 151] on div "Ingredient * Amount * Unit * Waste * .a-a{fill:#347362;}.b-a{fill:#fff;} Grams …" at bounding box center [158, 103] width 200 height 156
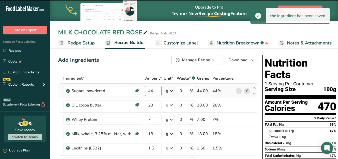
scroll to position [0, 0]
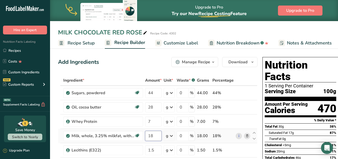
click at [150, 133] on input "18" at bounding box center [153, 135] width 17 height 10
type input "3"
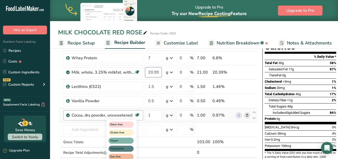
scroll to position [75, 0]
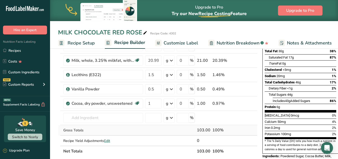
click at [156, 135] on div "Ingredient * Amount * Unit * Waste * .a-a{fill:#347362;}.b-a{fill:#fff;} Grams …" at bounding box center [158, 78] width 200 height 156
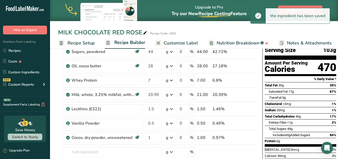
scroll to position [0, 0]
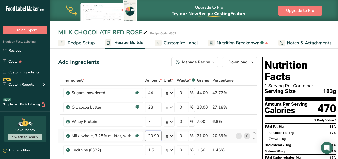
click at [154, 133] on input "20.999999" at bounding box center [153, 135] width 17 height 10
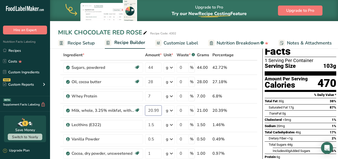
scroll to position [25, 0]
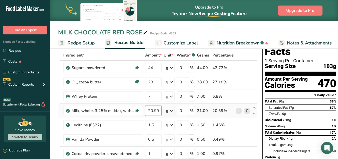
click at [155, 110] on input "20.999997" at bounding box center [153, 110] width 17 height 10
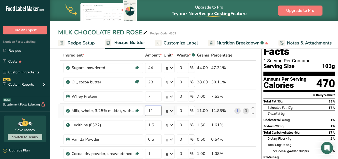
type input "1"
click at [149, 96] on div "Ingredient * Amount * Unit * Waste * .a-a{fill:#347362;}.b-a{fill:#fff;} Grams …" at bounding box center [157, 128] width 198 height 156
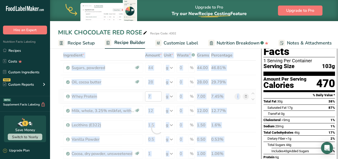
click at [149, 96] on div at bounding box center [157, 128] width 198 height 156
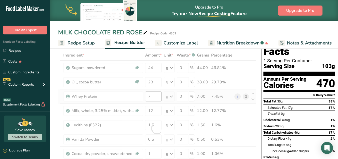
click at [149, 96] on div at bounding box center [157, 128] width 198 height 156
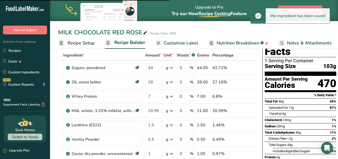
type input "12"
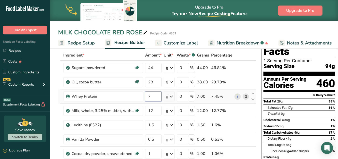
click at [152, 96] on input "7" at bounding box center [153, 96] width 17 height 10
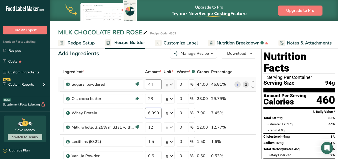
scroll to position [0, 0]
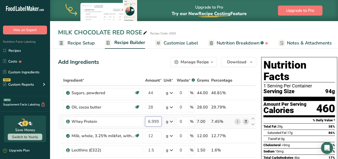
click at [154, 120] on input "6.999998" at bounding box center [153, 121] width 17 height 10
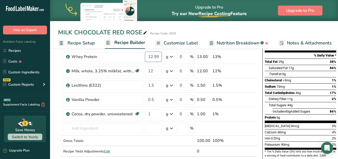
scroll to position [100, 0]
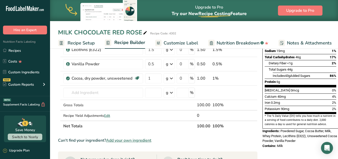
type input "12.999997"
click at [171, 128] on div "Ingredient * Amount * Unit * Waste * .a-a{fill:#347362;}.b-a{fill:#fff;} Grams …" at bounding box center [158, 53] width 200 height 156
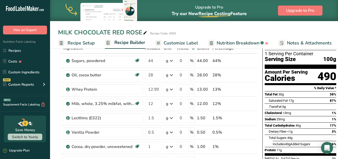
scroll to position [0, 0]
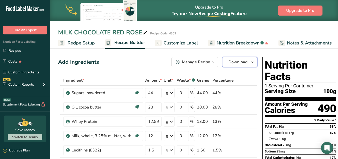
click at [251, 63] on icon "button" at bounding box center [253, 62] width 4 height 6
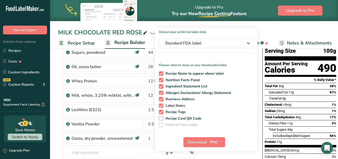
scroll to position [50, 0]
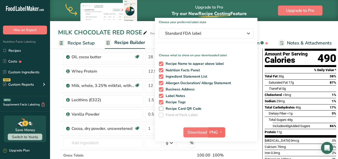
click at [219, 132] on icon "button" at bounding box center [221, 132] width 4 height 6
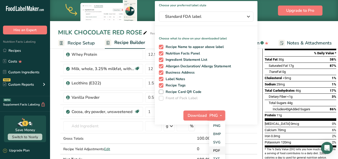
scroll to position [75, 0]
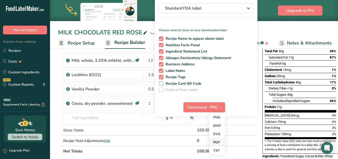
click at [218, 141] on link "PDF" at bounding box center [217, 142] width 16 height 8
click at [199, 108] on span "Download" at bounding box center [197, 107] width 19 height 6
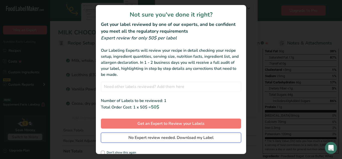
click at [172, 136] on span "No Expert review needed. Download my Label" at bounding box center [170, 137] width 85 height 6
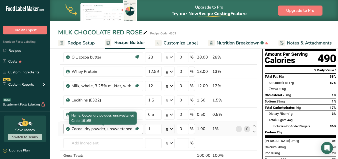
scroll to position [0, 0]
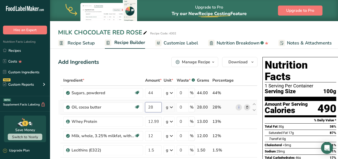
click at [149, 106] on input "28" at bounding box center [153, 107] width 17 height 10
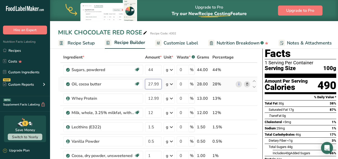
scroll to position [25, 0]
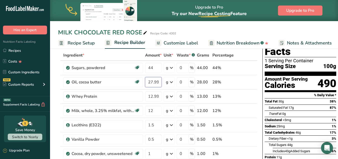
type input "27.999999"
click at [154, 82] on input "27.999999" at bounding box center [153, 82] width 17 height 10
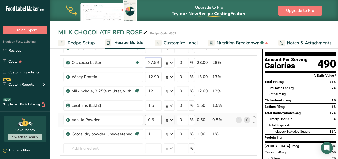
scroll to position [50, 0]
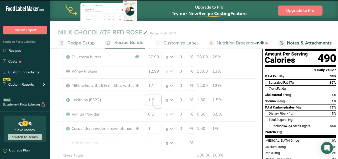
drag, startPoint x: 148, startPoint y: 99, endPoint x: 157, endPoint y: 97, distance: 9.6
click at [157, 97] on div "Ingredient * Amount * Unit * Waste * .a-a{fill:#347362;}.b-a{fill:#fff;} Grams …" at bounding box center [158, 103] width 200 height 156
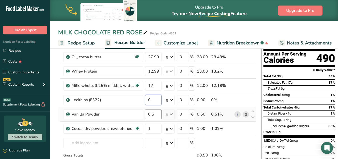
type input "0"
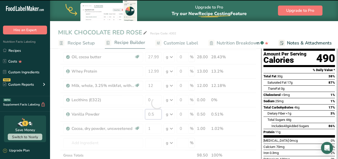
drag, startPoint x: 148, startPoint y: 113, endPoint x: 155, endPoint y: 112, distance: 6.6
click at [155, 112] on div "Ingredient * Amount * Unit * Waste * .a-a{fill:#347362;}.b-a{fill:#fff;} Grams …" at bounding box center [157, 103] width 198 height 156
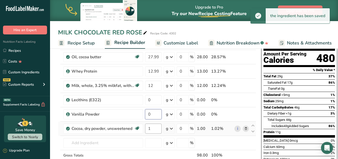
type input "0"
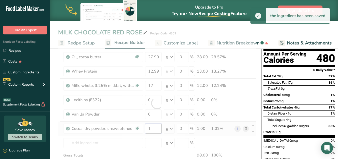
click at [152, 126] on div "Ingredient * Amount * Unit * Waste * .a-a{fill:#347362;}.b-a{fill:#fff;} Grams …" at bounding box center [157, 103] width 198 height 156
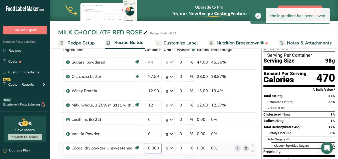
scroll to position [25, 0]
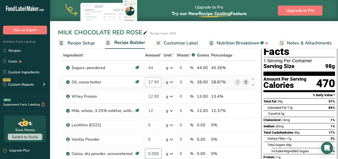
type input "0.000001"
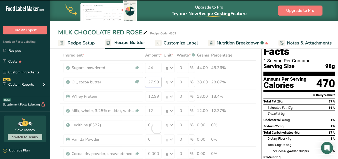
drag, startPoint x: 148, startPoint y: 80, endPoint x: 162, endPoint y: 78, distance: 14.4
click at [162, 78] on input "27.999999" at bounding box center [153, 82] width 17 height 10
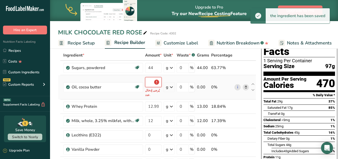
scroll to position [0, 1]
click at [152, 82] on input "number" at bounding box center [153, 82] width 17 height 10
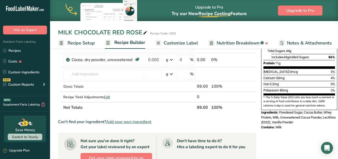
scroll to position [125, 0]
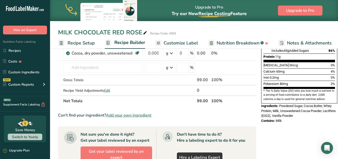
type input "30"
click at [161, 102] on div "Ingredient * Amount * Unit * Waste * .a-a{fill:#347362;}.b-a{fill:#fff;} Grams …" at bounding box center [157, 28] width 198 height 156
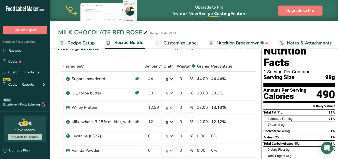
scroll to position [25, 0]
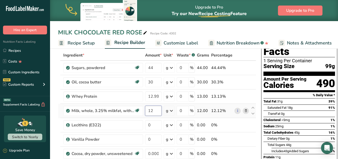
drag, startPoint x: 147, startPoint y: 110, endPoint x: 156, endPoint y: 108, distance: 9.3
click at [156, 108] on input "12" at bounding box center [153, 110] width 17 height 10
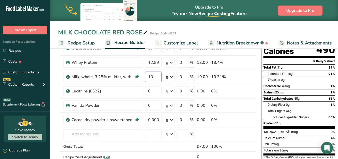
scroll to position [100, 0]
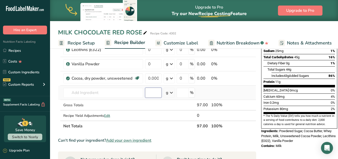
click at [149, 94] on div "Ingredient * Amount * Unit * Waste * .a-a{fill:#347362;}.b-a{fill:#fff;} Grams …" at bounding box center [157, 53] width 198 height 156
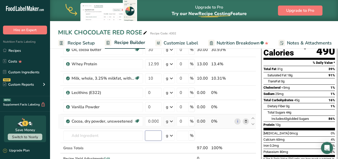
scroll to position [25, 0]
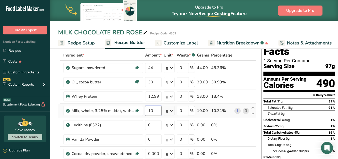
drag, startPoint x: 148, startPoint y: 110, endPoint x: 155, endPoint y: 110, distance: 6.8
click at [155, 110] on input "10" at bounding box center [153, 110] width 17 height 10
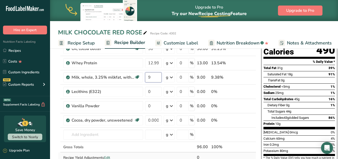
scroll to position [100, 0]
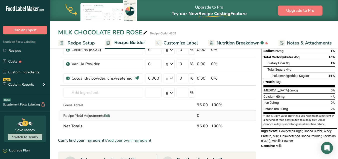
type input "9"
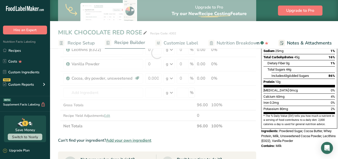
click at [149, 116] on div "Ingredient * Amount * Unit * Waste * .a-a{fill:#347362;}.b-a{fill:#fff;} Grams …" at bounding box center [157, 53] width 198 height 156
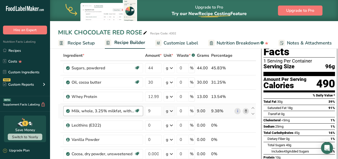
scroll to position [25, 0]
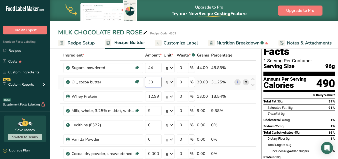
drag, startPoint x: 147, startPoint y: 82, endPoint x: 153, endPoint y: 81, distance: 5.8
click at [153, 81] on input "30" at bounding box center [153, 82] width 17 height 10
type input "4"
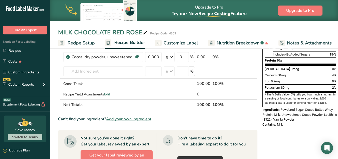
scroll to position [125, 0]
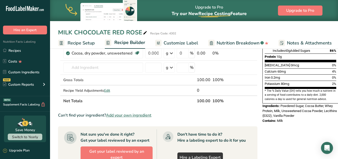
type input "34"
click at [180, 111] on section "Ingredient * Amount * Unit * Waste * .a-a{fill:#347362;}.b-a{fill:#fff;} Grams …" at bounding box center [158, 111] width 200 height 323
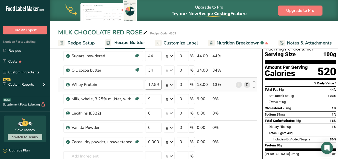
scroll to position [25, 0]
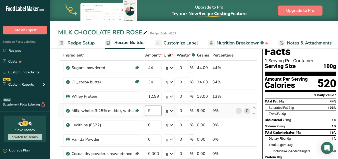
click at [149, 111] on input "9" at bounding box center [153, 110] width 17 height 10
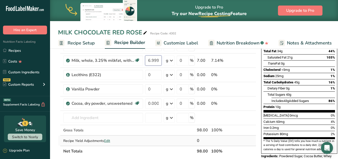
type input "6.999999"
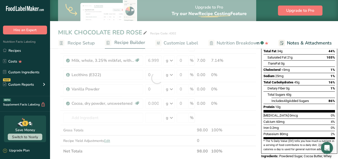
click at [154, 135] on div "Ingredient * Amount * Unit * Waste * .a-a{fill:#347362;}.b-a{fill:#fff;} Grams …" at bounding box center [157, 78] width 198 height 156
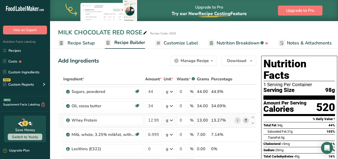
scroll to position [0, 0]
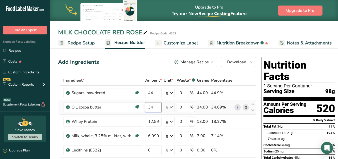
drag, startPoint x: 151, startPoint y: 106, endPoint x: 154, endPoint y: 106, distance: 2.8
click at [154, 106] on input "34" at bounding box center [153, 107] width 17 height 10
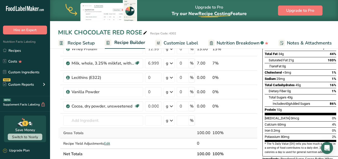
scroll to position [100, 0]
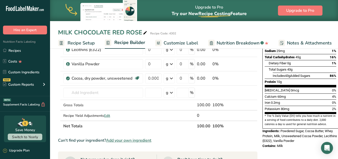
type input "35.999999"
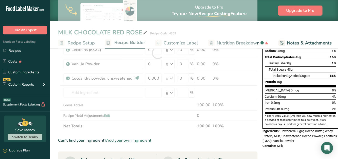
click at [153, 125] on div "Ingredient * Amount * Unit * Waste * .a-a{fill:#347362;}.b-a{fill:#fff;} Grams …" at bounding box center [158, 53] width 200 height 156
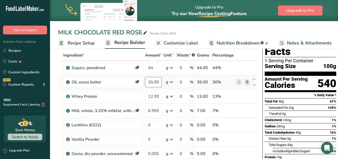
scroll to position [0, 7]
drag, startPoint x: 151, startPoint y: 82, endPoint x: 163, endPoint y: 80, distance: 12.9
click at [163, 80] on tr "Oil, cocoa butter Dairy free Gluten free Vegan Vegetarian Soy free 35.999999 g …" at bounding box center [157, 82] width 199 height 14
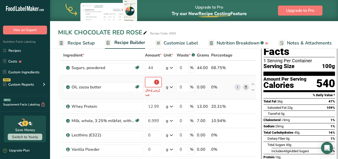
scroll to position [0, 3]
click at [153, 82] on input "number" at bounding box center [153, 82] width 17 height 10
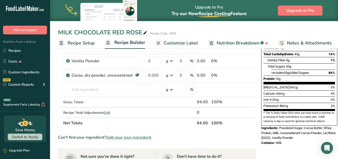
scroll to position [125, 0]
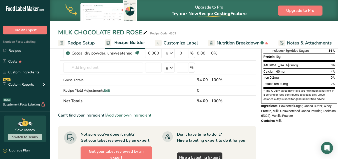
type input "30"
click at [164, 118] on section "Ingredient * Amount * Unit * Waste * .a-a{fill:#347362;}.b-a{fill:#fff;} Grams …" at bounding box center [157, 111] width 198 height 323
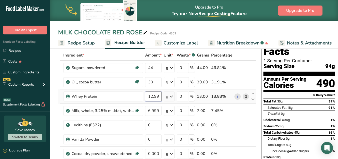
scroll to position [0, 7]
drag, startPoint x: 148, startPoint y: 95, endPoint x: 164, endPoint y: 93, distance: 16.5
click at [164, 93] on tr "Whey Protein 12.999997 g Weight Units g kg mg See more Volume Units l Volume un…" at bounding box center [157, 96] width 198 height 14
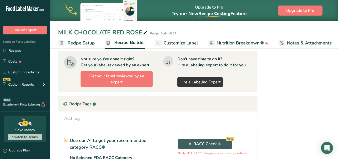
type input "19"
click at [183, 101] on div "Recipe Tags .a-a{fill:#347362;}.b-a{fill:#fff;}" at bounding box center [157, 103] width 199 height 15
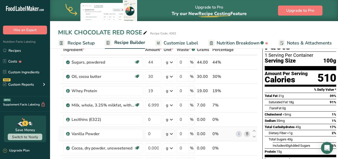
scroll to position [25, 0]
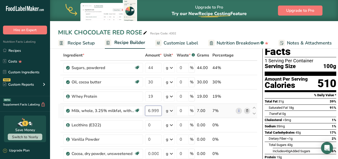
click at [149, 109] on input "6.999999" at bounding box center [153, 110] width 17 height 10
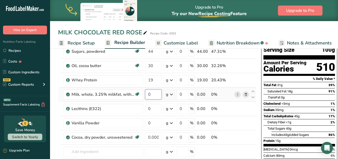
scroll to position [50, 0]
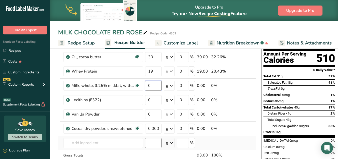
type input "0"
click at [154, 147] on div "Ingredient * Amount * Unit * Waste * .a-a{fill:#347362;}.b-a{fill:#fff;} Grams …" at bounding box center [157, 103] width 198 height 156
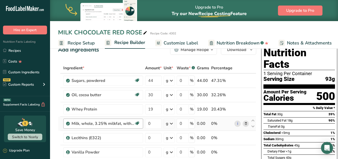
scroll to position [0, 0]
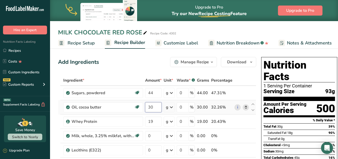
drag, startPoint x: 148, startPoint y: 106, endPoint x: 155, endPoint y: 105, distance: 7.6
click at [155, 105] on input "30" at bounding box center [153, 107] width 17 height 10
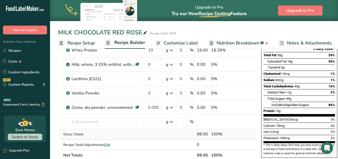
scroll to position [75, 0]
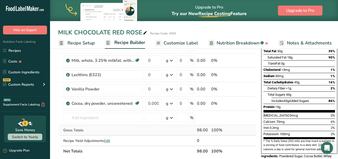
type input "35"
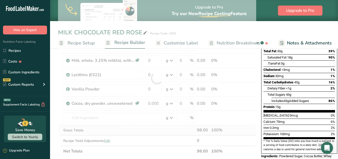
click at [148, 131] on div "Ingredient * Amount * Unit * Waste * .a-a{fill:#347362;}.b-a{fill:#fff;} Grams …" at bounding box center [157, 78] width 198 height 156
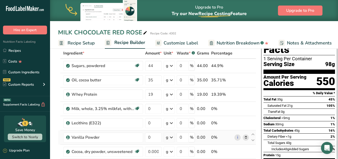
scroll to position [25, 0]
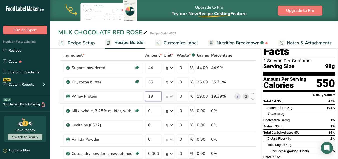
drag, startPoint x: 148, startPoint y: 95, endPoint x: 158, endPoint y: 93, distance: 10.0
click at [158, 93] on input "19" at bounding box center [153, 96] width 17 height 10
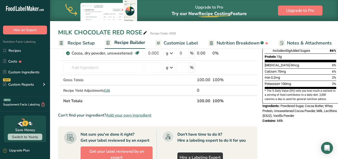
type input "21"
click at [151, 96] on div "Ingredient * Amount * Unit * Waste * .a-a{fill:#347362;}.b-a{fill:#fff;} Grams …" at bounding box center [158, 28] width 200 height 156
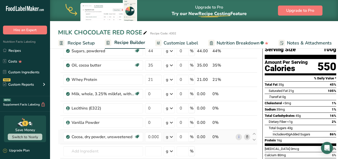
scroll to position [50, 0]
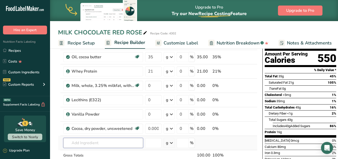
click at [100, 141] on input "text" at bounding box center [103, 142] width 80 height 10
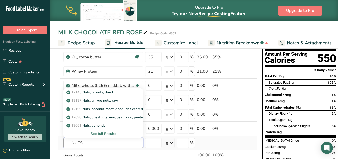
click at [85, 145] on input "NUTS" at bounding box center [103, 142] width 80 height 10
type input "ALMOND"
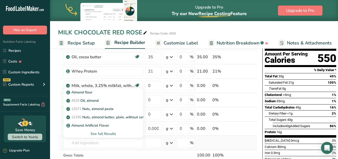
click at [85, 132] on div "See full Results" at bounding box center [103, 133] width 72 height 5
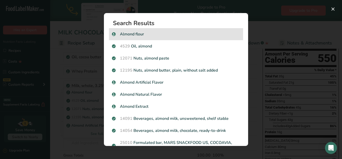
click at [146, 31] on div "Almond flour" at bounding box center [176, 34] width 134 height 12
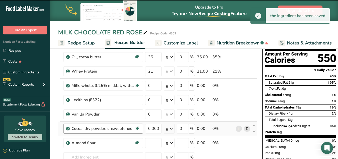
type input "0"
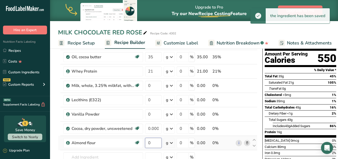
click at [152, 144] on input "0" at bounding box center [153, 142] width 17 height 10
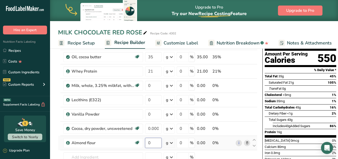
type input "1"
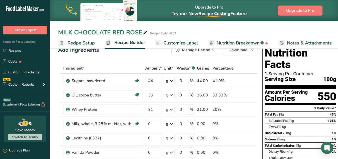
scroll to position [0, 0]
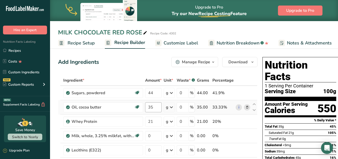
type input "5.000001"
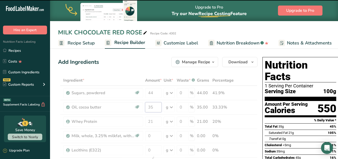
drag, startPoint x: 151, startPoint y: 107, endPoint x: 155, endPoint y: 106, distance: 3.9
click at [155, 106] on div "Ingredient * Amount * Unit * Waste * .a-a{fill:#347362;}.b-a{fill:#fff;} Grams …" at bounding box center [158, 160] width 200 height 171
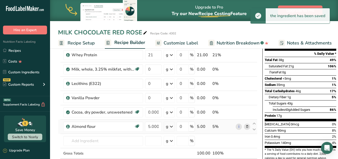
scroll to position [75, 0]
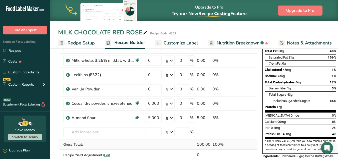
click at [164, 145] on div "Ingredient * Amount * Unit * Waste * .a-a{fill:#347362;}.b-a{fill:#fff;} Grams …" at bounding box center [158, 85] width 200 height 171
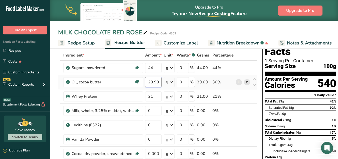
scroll to position [0, 7]
drag, startPoint x: 148, startPoint y: 80, endPoint x: 165, endPoint y: 79, distance: 16.3
click at [165, 79] on tr "Oil, cocoa butter Dairy free Gluten free Vegan Vegetarian Soy free 29.999999 g …" at bounding box center [157, 82] width 199 height 14
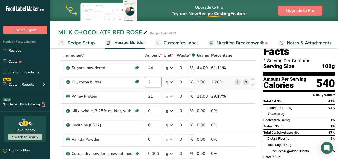
scroll to position [0, 0]
type input "26"
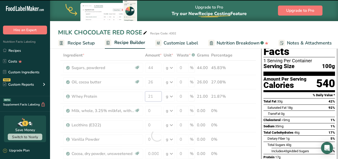
drag, startPoint x: 148, startPoint y: 96, endPoint x: 157, endPoint y: 95, distance: 8.6
click at [157, 95] on div "Ingredient * Amount * Unit * Waste * .a-a{fill:#347362;}.b-a{fill:#fff;} Grams …" at bounding box center [157, 135] width 198 height 171
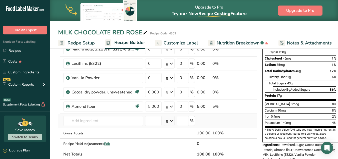
scroll to position [100, 0]
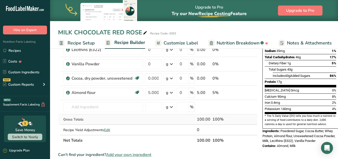
type input "24.999999"
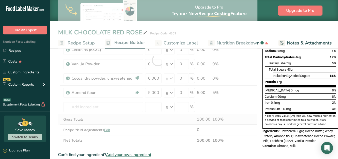
click at [166, 119] on div "Ingredient * Amount * Unit * Waste * .a-a{fill:#347362;}.b-a{fill:#fff;} Grams …" at bounding box center [158, 60] width 200 height 171
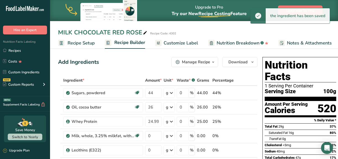
scroll to position [25, 0]
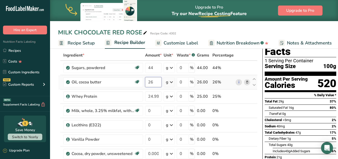
drag, startPoint x: 151, startPoint y: 81, endPoint x: 155, endPoint y: 81, distance: 3.3
click at [155, 81] on input "26" at bounding box center [153, 82] width 17 height 10
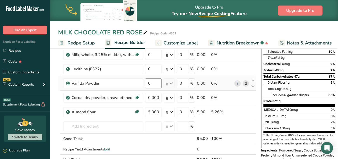
scroll to position [100, 0]
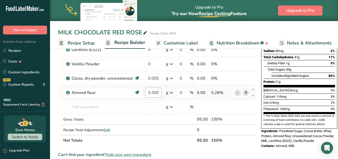
type input "20.999999"
click at [148, 93] on div "Ingredient * Amount * Unit * Waste * .a-a{fill:#347362;}.b-a{fill:#fff;} Grams …" at bounding box center [157, 60] width 198 height 171
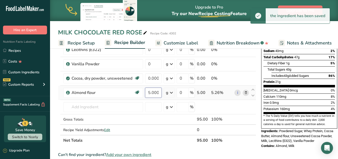
scroll to position [0, 5]
drag, startPoint x: 148, startPoint y: 91, endPoint x: 163, endPoint y: 90, distance: 15.1
click at [163, 90] on td "5.000001" at bounding box center [153, 92] width 19 height 14
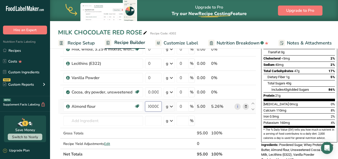
scroll to position [100, 0]
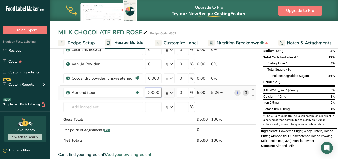
click at [152, 93] on input "5.000003" at bounding box center [153, 92] width 17 height 10
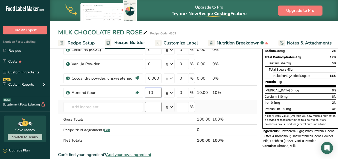
type input "10"
click at [153, 104] on div "Ingredient * Amount * Unit * Waste * .a-a{fill:#347362;}.b-a{fill:#fff;} Grams …" at bounding box center [158, 60] width 200 height 171
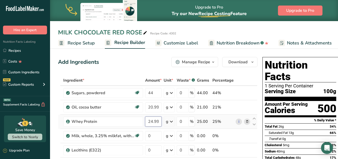
scroll to position [0, 7]
drag, startPoint x: 148, startPoint y: 119, endPoint x: 161, endPoint y: 118, distance: 12.8
click at [161, 118] on input "24.999999" at bounding box center [153, 121] width 17 height 10
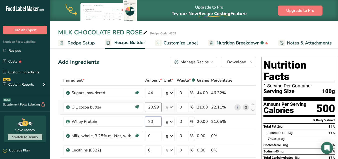
type input "20"
click at [152, 106] on div "Ingredient * Amount * Unit * Waste * .a-a{fill:#347362;}.b-a{fill:#fff;} Grams …" at bounding box center [157, 160] width 198 height 171
drag, startPoint x: 148, startPoint y: 105, endPoint x: 170, endPoint y: 104, distance: 21.8
click at [170, 104] on tr "Oil, cocoa butter Dairy free Gluten free Vegan Vegetarian Soy free 20.999999 g …" at bounding box center [157, 107] width 198 height 14
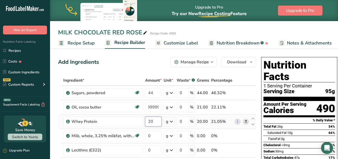
click at [161, 118] on div "Ingredient * Amount * Unit * Waste * .a-a{fill:#347362;}.b-a{fill:#fff;} Grams …" at bounding box center [157, 160] width 198 height 171
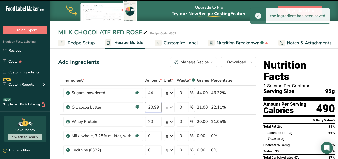
click at [157, 106] on div "Ingredient * Amount * Unit * Waste * .a-a{fill:#347362;}.b-a{fill:#fff;} Grams …" at bounding box center [157, 160] width 198 height 171
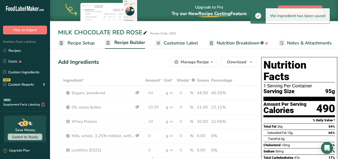
click at [157, 106] on div at bounding box center [157, 160] width 198 height 171
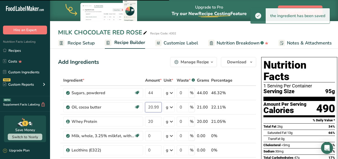
click at [157, 106] on input "20.999999" at bounding box center [153, 107] width 17 height 10
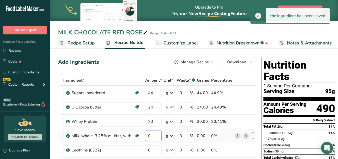
click at [154, 136] on div "Ingredient * Amount * Unit * Waste * .a-a{fill:#347362;}.b-a{fill:#fff;} Grams …" at bounding box center [157, 160] width 198 height 171
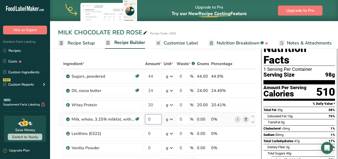
scroll to position [25, 0]
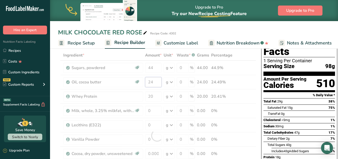
drag, startPoint x: 149, startPoint y: 81, endPoint x: 155, endPoint y: 81, distance: 6.3
click at [155, 81] on div "Ingredient * Amount * Unit * Waste * .a-a{fill:#347362;}.b-a{fill:#fff;} Grams …" at bounding box center [157, 135] width 198 height 171
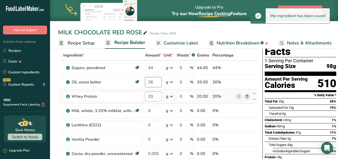
type input "26"
click at [156, 98] on div "Ingredient * Amount * Unit * Waste * .a-a{fill:#347362;}.b-a{fill:#fff;} Grams …" at bounding box center [158, 135] width 200 height 171
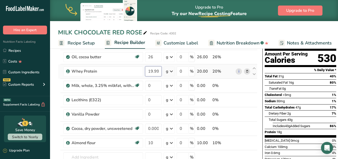
scroll to position [75, 0]
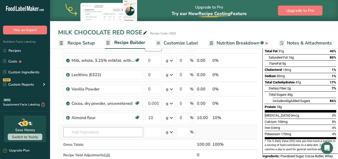
type input "19.999999"
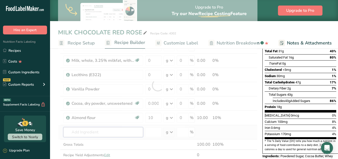
click at [115, 129] on div "Ingredient * Amount * Unit * Waste * .a-a{fill:#347362;}.b-a{fill:#fff;} Grams …" at bounding box center [158, 85] width 200 height 171
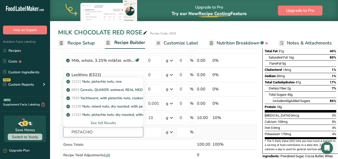
type input "PISTACHIO"
click at [96, 121] on div "See full Results" at bounding box center [103, 122] width 72 height 5
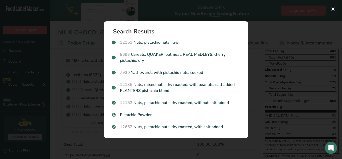
click at [168, 44] on p "12151 Nuts, pistachio nuts, raw" at bounding box center [176, 42] width 128 height 6
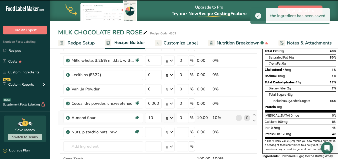
type input "0"
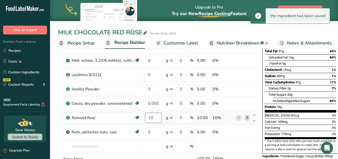
drag, startPoint x: 148, startPoint y: 116, endPoint x: 160, endPoint y: 116, distance: 12.3
click at [160, 116] on input "10" at bounding box center [153, 117] width 17 height 10
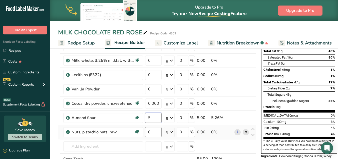
type input "5"
click at [152, 132] on div "Ingredient * Amount * Unit * Waste * .a-a{fill:#347362;}.b-a{fill:#fff;} Grams …" at bounding box center [157, 92] width 198 height 185
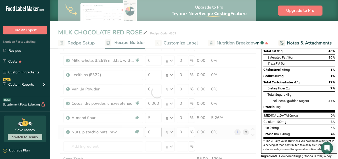
click at [152, 132] on div at bounding box center [157, 92] width 198 height 185
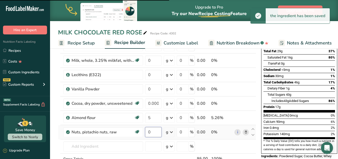
click at [151, 133] on input "0" at bounding box center [153, 132] width 17 height 10
drag, startPoint x: 151, startPoint y: 133, endPoint x: 146, endPoint y: 134, distance: 5.6
click at [146, 134] on input "0" at bounding box center [153, 132] width 17 height 10
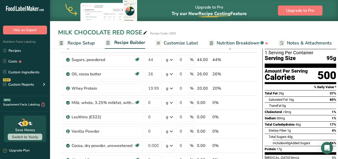
scroll to position [25, 0]
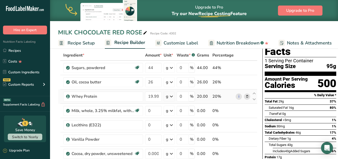
type input "5"
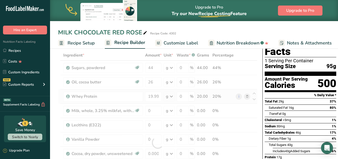
click at [246, 102] on div "Ingredient * Amount * Unit * Waste * .a-a{fill:#347362;}.b-a{fill:#fff;} Grams …" at bounding box center [158, 142] width 200 height 185
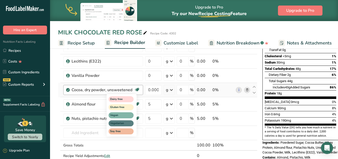
scroll to position [100, 0]
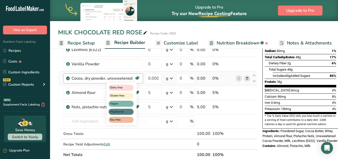
click at [148, 107] on div "Dairy free Gluten free Vegan Vegetarian Soy free" at bounding box center [131, 102] width 48 height 43
drag, startPoint x: 149, startPoint y: 92, endPoint x: 153, endPoint y: 91, distance: 3.8
click at [153, 91] on div "Dairy free Gluten free Vegan Vegetarian Soy free" at bounding box center [131, 102] width 48 height 43
click at [148, 94] on div "Dairy free Gluten free Vegan Vegetarian Soy free" at bounding box center [131, 102] width 48 height 43
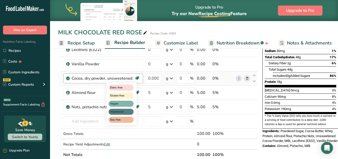
click at [147, 103] on div "Dairy free Gluten free Vegan Vegetarian Soy free" at bounding box center [131, 102] width 48 height 43
click at [148, 105] on div "Dairy free Gluten free Vegan Vegetarian Soy free" at bounding box center [131, 102] width 48 height 43
click at [150, 105] on div "Dairy free Gluten free Vegan Vegetarian Soy free" at bounding box center [131, 102] width 48 height 43
click at [151, 106] on div "Dairy free Gluten free Vegan Vegetarian Soy free" at bounding box center [131, 102] width 48 height 43
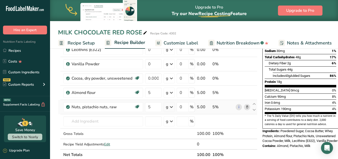
click at [246, 108] on icon at bounding box center [248, 106] width 4 height 5
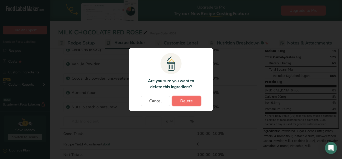
click at [193, 101] on button "Delete" at bounding box center [186, 101] width 29 height 10
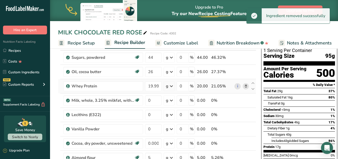
scroll to position [25, 0]
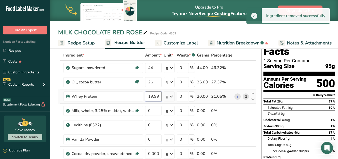
click at [148, 98] on input "19.999999" at bounding box center [153, 96] width 17 height 10
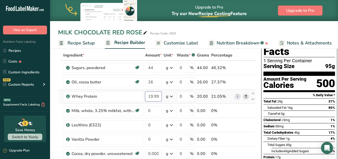
click at [148, 98] on input "19.999999" at bounding box center [153, 96] width 17 height 10
click at [152, 109] on div "Ingredient * Amount * Unit * Waste * .a-a{fill:#347362;}.b-a{fill:#fff;} Grams …" at bounding box center [157, 135] width 198 height 171
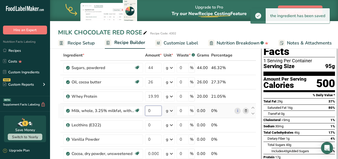
click at [152, 109] on input "0" at bounding box center [153, 110] width 17 height 10
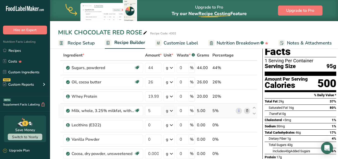
click at [171, 108] on div "Ingredient * Amount * Unit * Waste * .a-a{fill:#347362;}.b-a{fill:#fff;} Grams …" at bounding box center [158, 135] width 200 height 171
click at [151, 109] on input "5" at bounding box center [153, 110] width 17 height 10
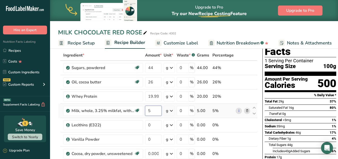
click at [151, 109] on input "5" at bounding box center [153, 110] width 17 height 10
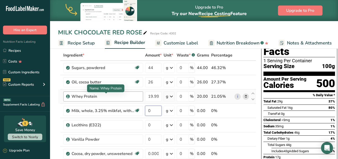
type input "0"
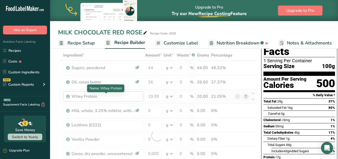
click at [116, 93] on div "Ingredient * Amount * Unit * Waste * .a-a{fill:#347362;}.b-a{fill:#fff;} Grams …" at bounding box center [157, 135] width 198 height 171
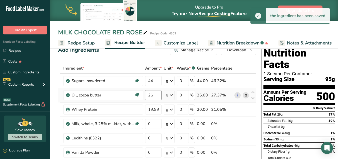
scroll to position [0, 0]
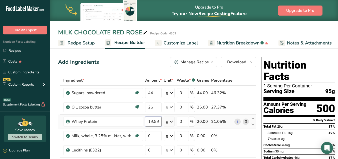
click at [154, 120] on input "19.999999" at bounding box center [153, 121] width 17 height 10
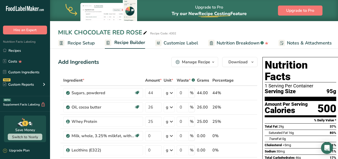
click at [139, 66] on div "Add Ingredients Manage Recipe Delete Recipe Duplicate Recipe Scale Recipe Save …" at bounding box center [158, 62] width 200 height 10
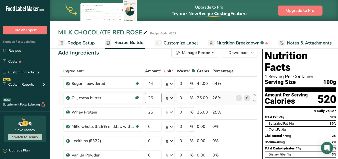
scroll to position [25, 0]
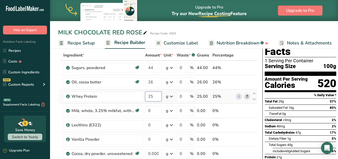
drag, startPoint x: 151, startPoint y: 95, endPoint x: 155, endPoint y: 93, distance: 4.0
click at [155, 93] on input "25" at bounding box center [153, 96] width 17 height 10
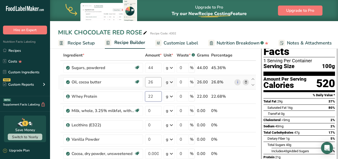
type input "22"
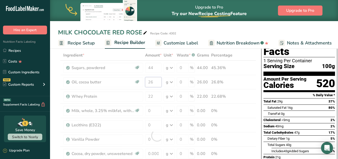
click at [152, 80] on div "Ingredient * Amount * Unit * Waste * .a-a{fill:#347362;}.b-a{fill:#fff;} Grams …" at bounding box center [157, 135] width 198 height 171
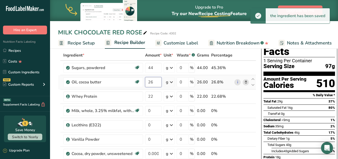
drag, startPoint x: 151, startPoint y: 81, endPoint x: 153, endPoint y: 80, distance: 2.5
click at [153, 80] on input "26" at bounding box center [153, 82] width 17 height 10
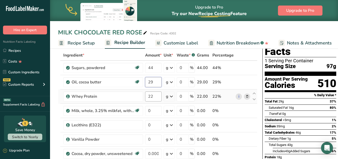
type input "29"
click at [148, 101] on div "Ingredient * Amount * Unit * Waste * .a-a{fill:#347362;}.b-a{fill:#fff;} Grams …" at bounding box center [158, 135] width 200 height 171
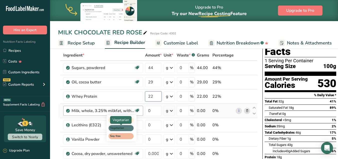
scroll to position [50, 0]
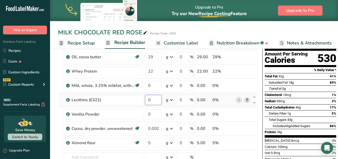
click at [153, 99] on div "Ingredient * Amount * Unit * Waste * .a-a{fill:#347362;}.b-a{fill:#fff;} Grams …" at bounding box center [158, 110] width 200 height 171
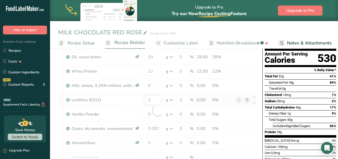
click at [153, 99] on div at bounding box center [158, 110] width 200 height 171
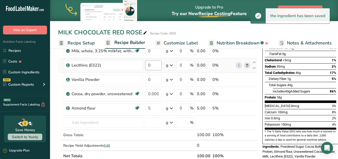
scroll to position [100, 0]
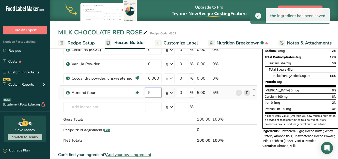
click at [152, 96] on input "5" at bounding box center [153, 92] width 17 height 10
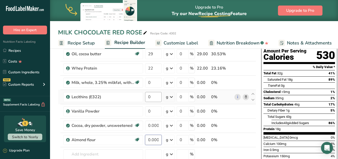
scroll to position [50, 0]
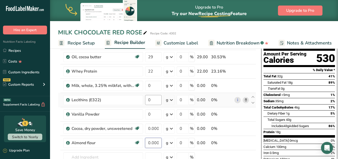
type input "0.000001"
click at [152, 101] on div "Ingredient * Amount * Unit * Waste * .a-a{fill:#347362;}.b-a{fill:#fff;} Grams …" at bounding box center [157, 110] width 198 height 171
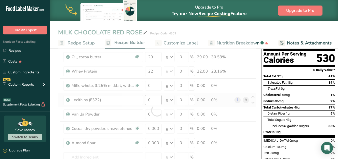
click at [152, 101] on div at bounding box center [157, 110] width 198 height 171
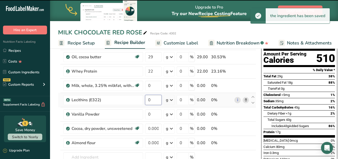
click at [153, 100] on input "0" at bounding box center [153, 100] width 17 height 10
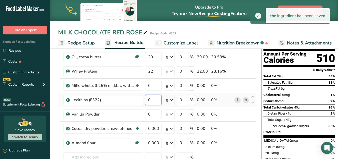
click at [153, 100] on input "0" at bounding box center [153, 100] width 17 height 10
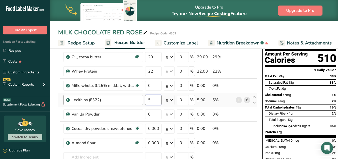
type input "5"
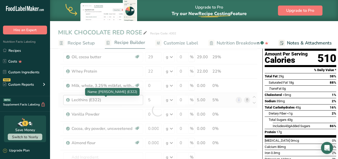
click at [128, 101] on div "Ingredient * Amount * Unit * Waste * .a-a{fill:#347362;}.b-a{fill:#fff;} Grams …" at bounding box center [158, 110] width 200 height 171
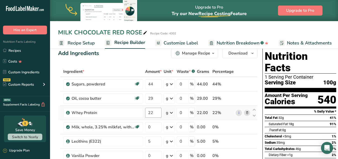
scroll to position [0, 0]
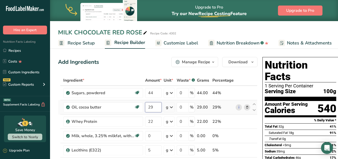
drag, startPoint x: 151, startPoint y: 106, endPoint x: 155, endPoint y: 106, distance: 3.3
click at [155, 106] on input "29" at bounding box center [153, 107] width 17 height 10
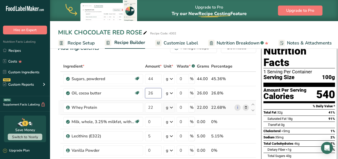
scroll to position [25, 0]
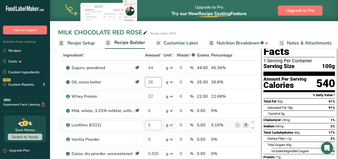
type input "26"
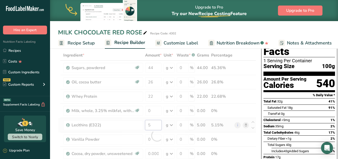
click at [152, 125] on div "Ingredient * Amount * Unit * Waste * .a-a{fill:#347362;}.b-a{fill:#fff;} Grams …" at bounding box center [157, 135] width 198 height 171
click at [152, 125] on div at bounding box center [157, 135] width 198 height 171
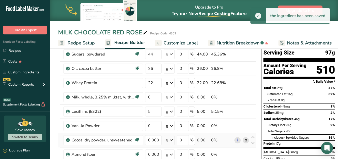
scroll to position [50, 0]
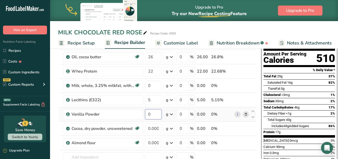
click at [155, 112] on input "0" at bounding box center [153, 114] width 17 height 10
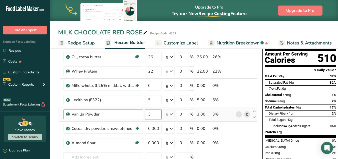
type input "3"
click at [133, 117] on div "Ingredient * Amount * Unit * Waste * .a-a{fill:#347362;}.b-a{fill:#fff;} Grams …" at bounding box center [158, 110] width 200 height 171
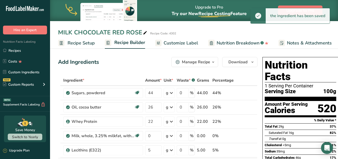
scroll to position [25, 0]
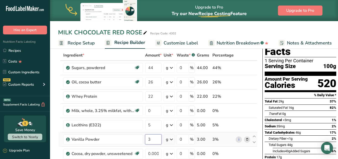
click at [149, 140] on input "3" at bounding box center [153, 139] width 17 height 10
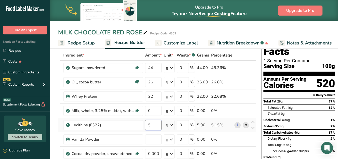
type input "0"
click at [147, 123] on div "Ingredient * Amount * Unit * Waste * .a-a{fill:#347362;}.b-a{fill:#fff;} Grams …" at bounding box center [157, 135] width 198 height 171
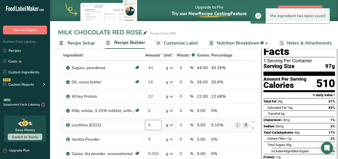
click at [150, 124] on input "5" at bounding box center [153, 125] width 17 height 10
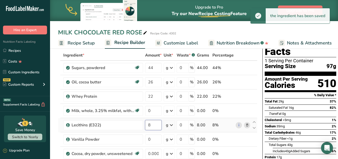
type input "8"
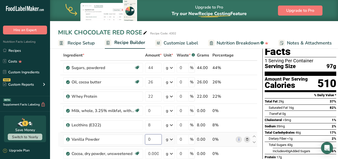
click at [150, 136] on div "Ingredient * Amount * Unit * Waste * .a-a{fill:#347362;}.b-a{fill:#fff;} Grams …" at bounding box center [158, 135] width 200 height 171
type input "0.000001"
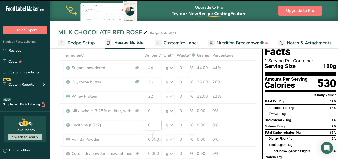
click at [150, 124] on div "Ingredient * Amount * Unit * Waste * .a-a{fill:#347362;}.b-a{fill:#fff;} Grams …" at bounding box center [158, 135] width 200 height 171
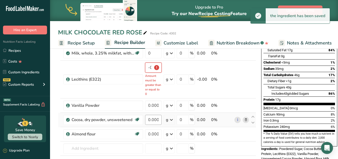
scroll to position [75, 0]
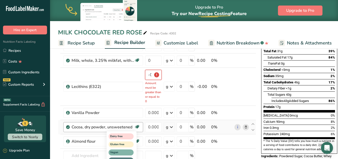
type input "-0.000001"
click at [151, 140] on div "Dairy free Gluten free Vegan Vegetarian Soy free" at bounding box center [131, 151] width 48 height 43
click at [151, 142] on div "Dairy free Gluten free Vegan Vegetarian Soy free" at bounding box center [131, 151] width 48 height 43
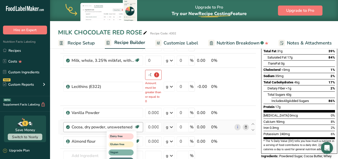
click at [112, 140] on div "Dairy free Gluten free Vegan Vegetarian Soy free" at bounding box center [122, 152] width 30 height 42
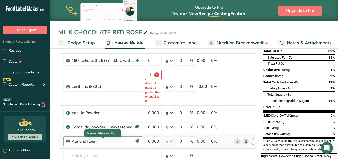
click at [94, 143] on div "Almond flour" at bounding box center [103, 141] width 63 height 6
click at [153, 142] on input "0.000001" at bounding box center [153, 141] width 17 height 10
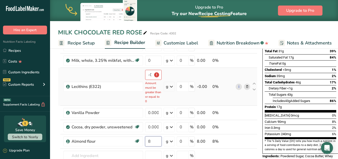
type input "8"
click at [220, 100] on div "Ingredient * Amount * Unit * Waste * .a-a{fill:#347362;}.b-a{fill:#fff;} Grams …" at bounding box center [158, 97] width 200 height 194
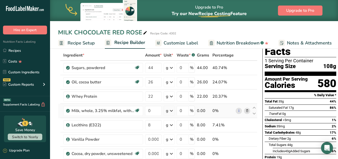
scroll to position [50, 0]
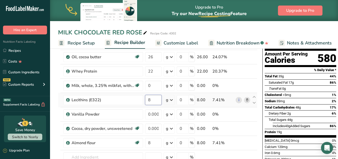
click at [152, 100] on input "8" at bounding box center [153, 100] width 17 height 10
click at [151, 99] on input "8" at bounding box center [153, 100] width 17 height 10
drag, startPoint x: 149, startPoint y: 98, endPoint x: 152, endPoint y: 98, distance: 3.0
click at [152, 98] on input "8" at bounding box center [153, 100] width 17 height 10
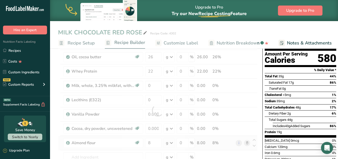
click at [225, 136] on div "Ingredient * Amount * Unit * Waste * .a-a{fill:#347362;}.b-a{fill:#fff;} Grams …" at bounding box center [158, 110] width 200 height 171
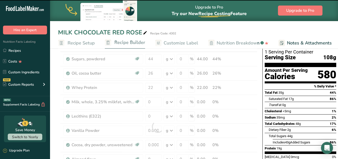
scroll to position [25, 0]
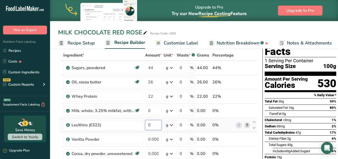
click at [155, 125] on input "0" at bounding box center [153, 125] width 17 height 10
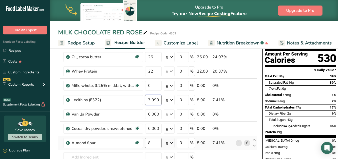
type input "7.999999"
click at [151, 141] on div "Ingredient * Amount * Unit * Waste * .a-a{fill:#347362;}.b-a{fill:#fff;} Grams …" at bounding box center [158, 110] width 200 height 171
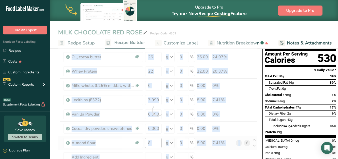
click at [151, 141] on div at bounding box center [158, 110] width 200 height 171
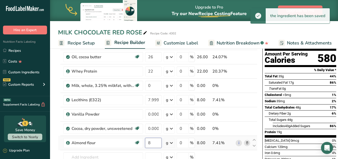
click at [148, 144] on input "8" at bounding box center [153, 142] width 17 height 10
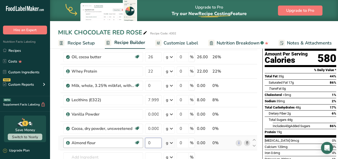
type input "0"
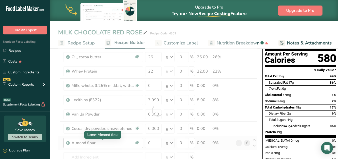
click at [128, 145] on div "Ingredient * Amount * Unit * Waste * .a-a{fill:#347362;}.b-a{fill:#fff;} Grams …" at bounding box center [158, 110] width 200 height 171
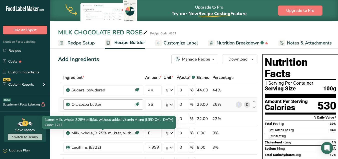
scroll to position [0, 0]
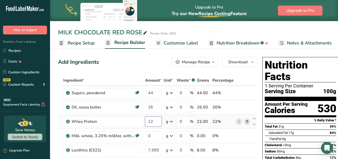
drag, startPoint x: 149, startPoint y: 120, endPoint x: 155, endPoint y: 120, distance: 5.8
click at [155, 120] on input "22" at bounding box center [153, 121] width 17 height 10
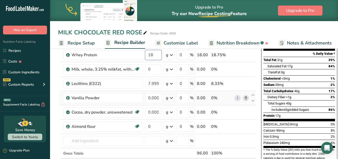
scroll to position [75, 0]
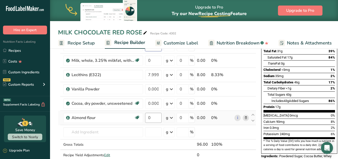
type input "18"
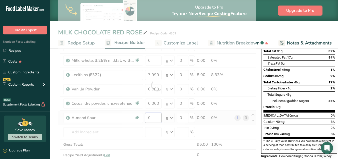
click at [153, 119] on div "Ingredient * Amount * Unit * Waste * .a-a{fill:#347362;}.b-a{fill:#fff;} Grams …" at bounding box center [157, 85] width 198 height 171
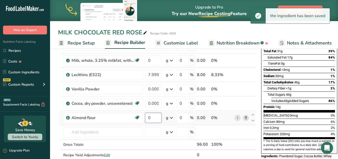
click at [151, 116] on input "0" at bounding box center [153, 117] width 17 height 10
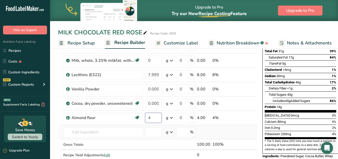
type input "4"
click at [145, 134] on div "Ingredient * Amount * Unit * Waste * .a-a{fill:#347362;}.b-a{fill:#fff;} Grams …" at bounding box center [158, 85] width 200 height 171
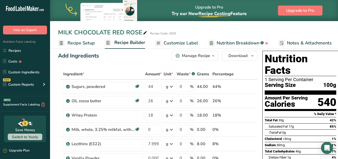
scroll to position [0, 0]
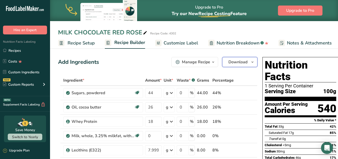
click at [243, 60] on span "Download" at bounding box center [238, 62] width 19 height 6
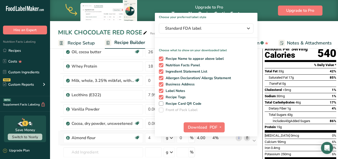
scroll to position [75, 0]
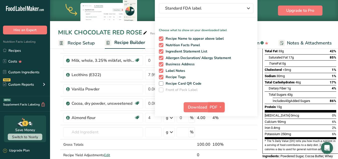
click at [213, 108] on span "PDF" at bounding box center [214, 107] width 8 height 6
click at [199, 107] on span "Download" at bounding box center [197, 107] width 19 height 6
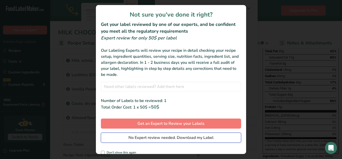
click at [190, 136] on span "No Expert review needed. Download my Label" at bounding box center [170, 137] width 85 height 6
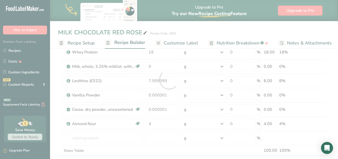
scroll to position [0, 0]
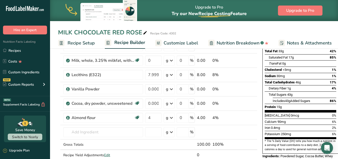
click at [29, 44] on div "Nutrition Facts Labeling Recipes Costs Custom Ingredients NEW Custom Reports Me…" at bounding box center [25, 65] width 50 height 62
click at [29, 45] on div "Nutrition Facts Labeling Recipes Costs Custom Ingredients NEW Custom Reports Me…" at bounding box center [25, 65] width 50 height 62
click at [29, 46] on link "Recipes" at bounding box center [25, 51] width 50 height 10
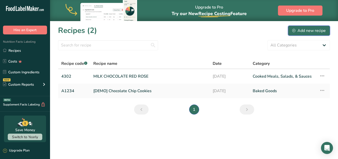
click at [302, 28] on div "Add new recipe" at bounding box center [309, 31] width 34 height 6
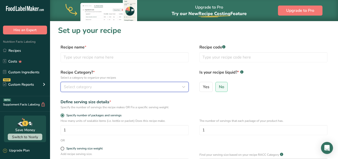
click at [80, 86] on span "Select category" at bounding box center [78, 87] width 28 height 6
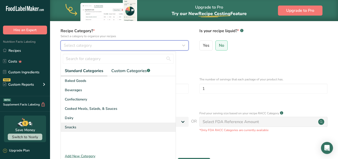
scroll to position [50, 0]
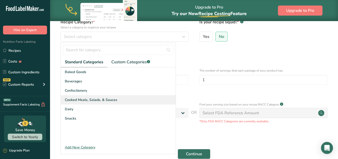
click at [98, 101] on span "Cooked Meals, Salads, & Sauces" at bounding box center [91, 99] width 53 height 5
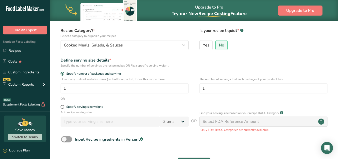
scroll to position [0, 0]
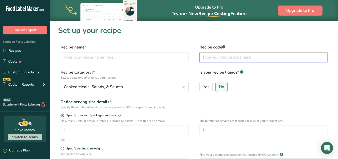
click at [223, 59] on input "text" at bounding box center [264, 57] width 128 height 10
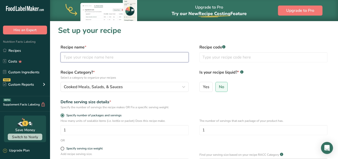
click at [111, 60] on input "text" at bounding box center [125, 57] width 128 height 10
type input "MIX"
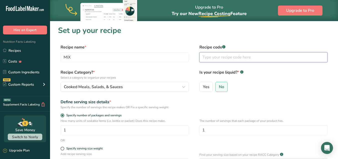
click at [215, 55] on input "text" at bounding box center [264, 57] width 128 height 10
type input "2"
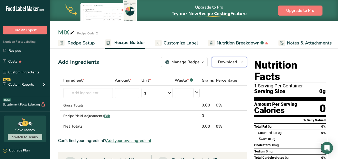
click at [228, 65] on span "Download" at bounding box center [227, 62] width 19 height 6
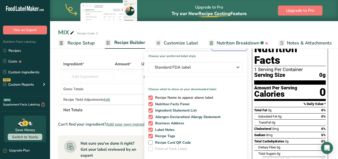
scroll to position [25, 0]
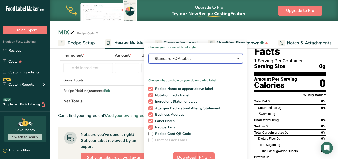
click at [198, 59] on span "Standard FDA label" at bounding box center [192, 58] width 75 height 6
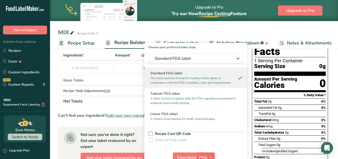
click at [202, 156] on span "PNG" at bounding box center [203, 157] width 9 height 6
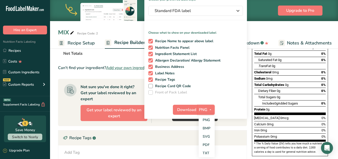
scroll to position [125, 0]
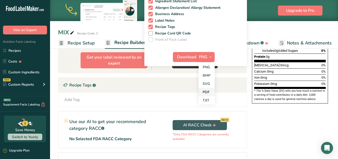
click at [207, 91] on link "PDF" at bounding box center [207, 92] width 16 height 8
click at [188, 57] on span "Download" at bounding box center [187, 57] width 19 height 6
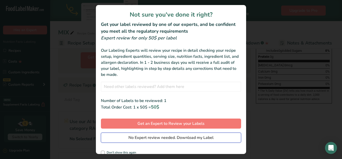
click at [166, 137] on span "No Expert review needed. Download my Label" at bounding box center [170, 137] width 85 height 6
